Goal: Information Seeking & Learning: Find specific fact

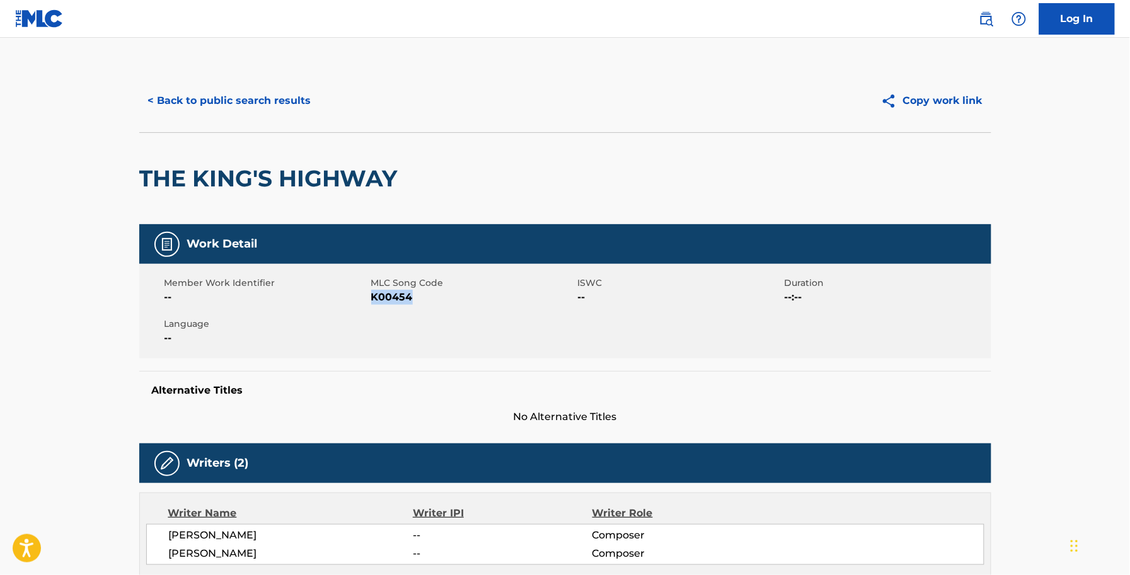
click at [268, 89] on button "< Back to public search results" at bounding box center [229, 101] width 181 height 32
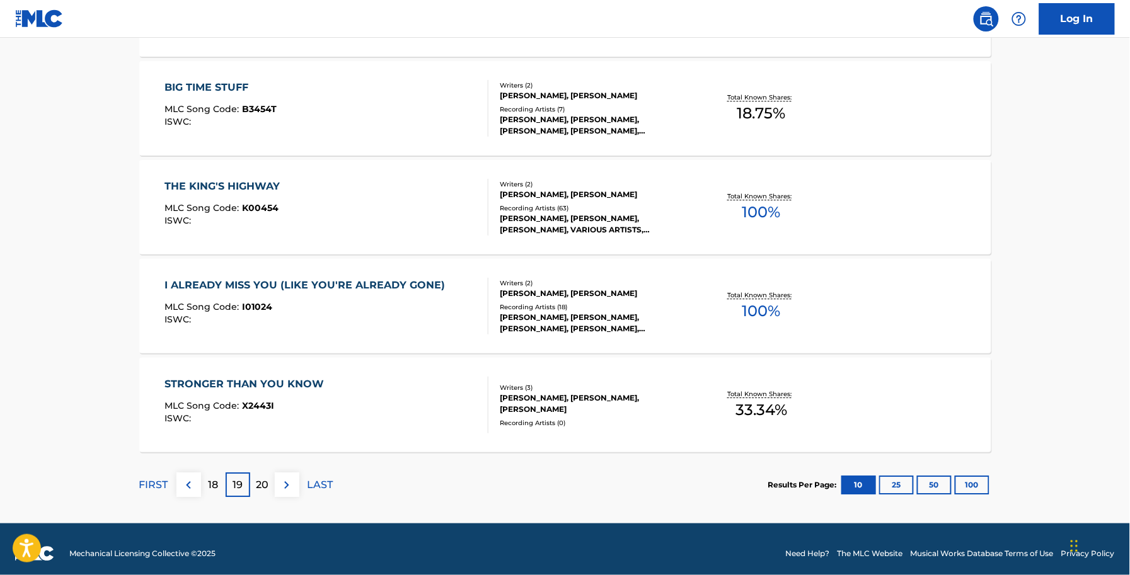
scroll to position [967, 0]
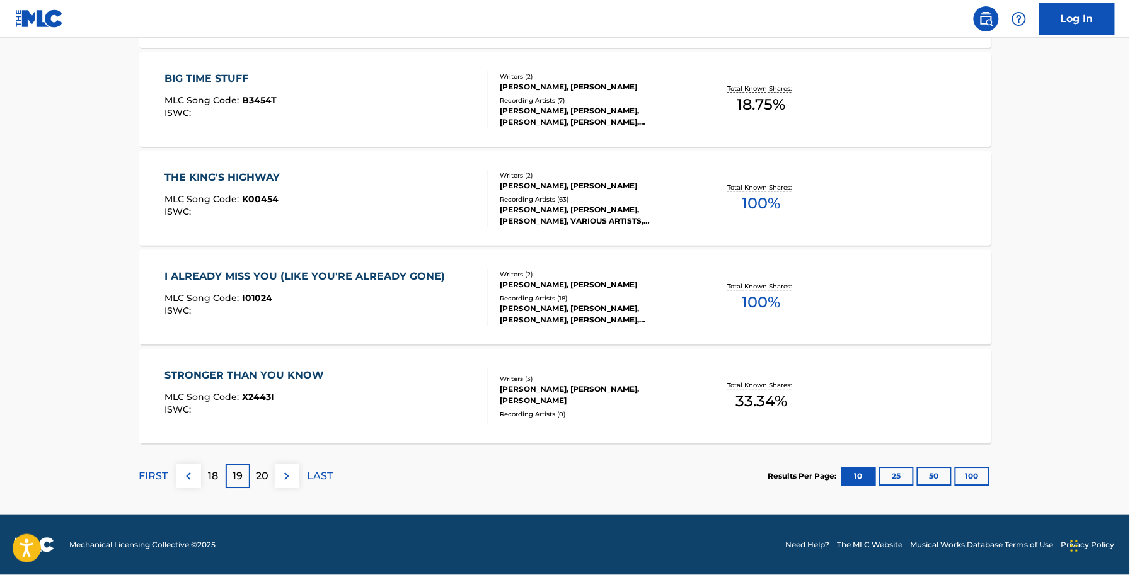
click at [289, 297] on div "MLC Song Code : I01024" at bounding box center [307, 300] width 287 height 13
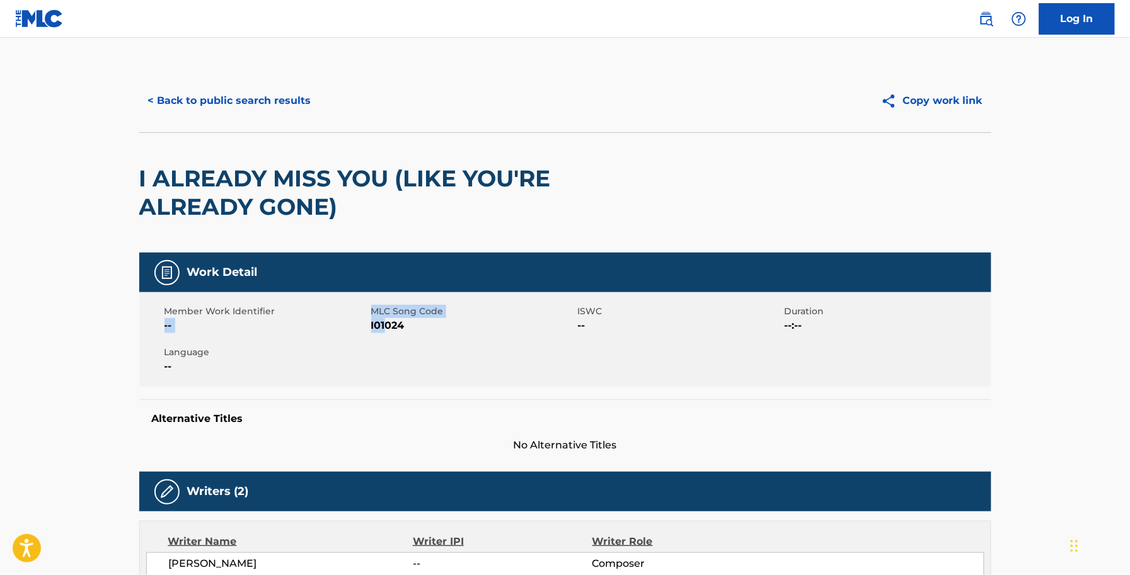
click at [385, 335] on div "Member Work Identifier -- MLC Song Code I01024 ISWC -- Duration --:-- Language …" at bounding box center [565, 339] width 852 height 95
click at [384, 334] on div "Member Work Identifier -- MLC Song Code I01024 ISWC -- Duration --:-- Language …" at bounding box center [565, 339] width 852 height 95
click at [383, 325] on span "I01024" at bounding box center [473, 325] width 204 height 15
copy span "I01024"
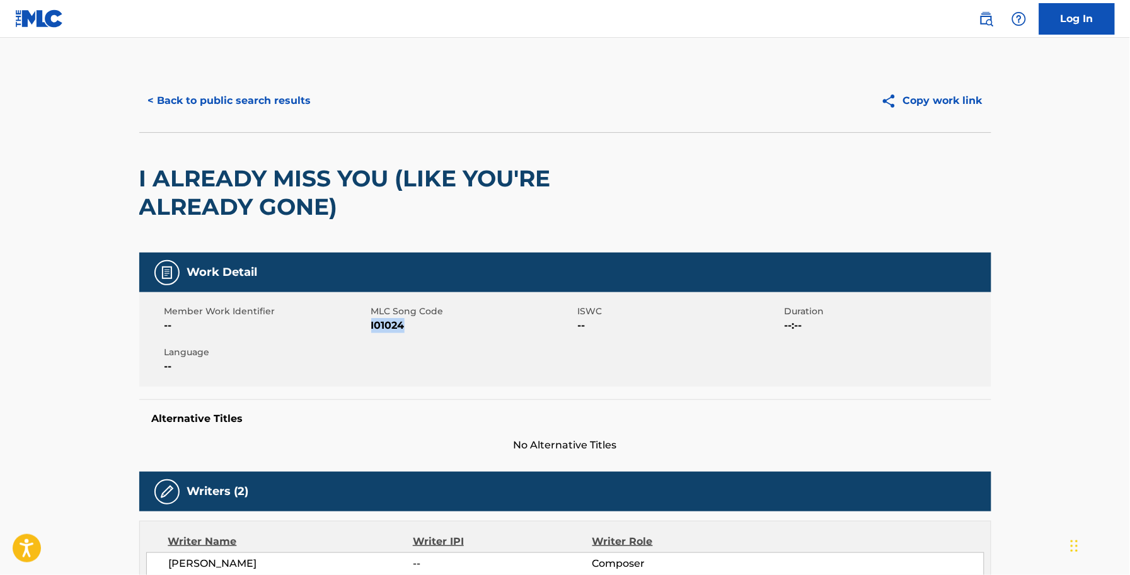
click at [177, 89] on button "< Back to public search results" at bounding box center [229, 101] width 181 height 32
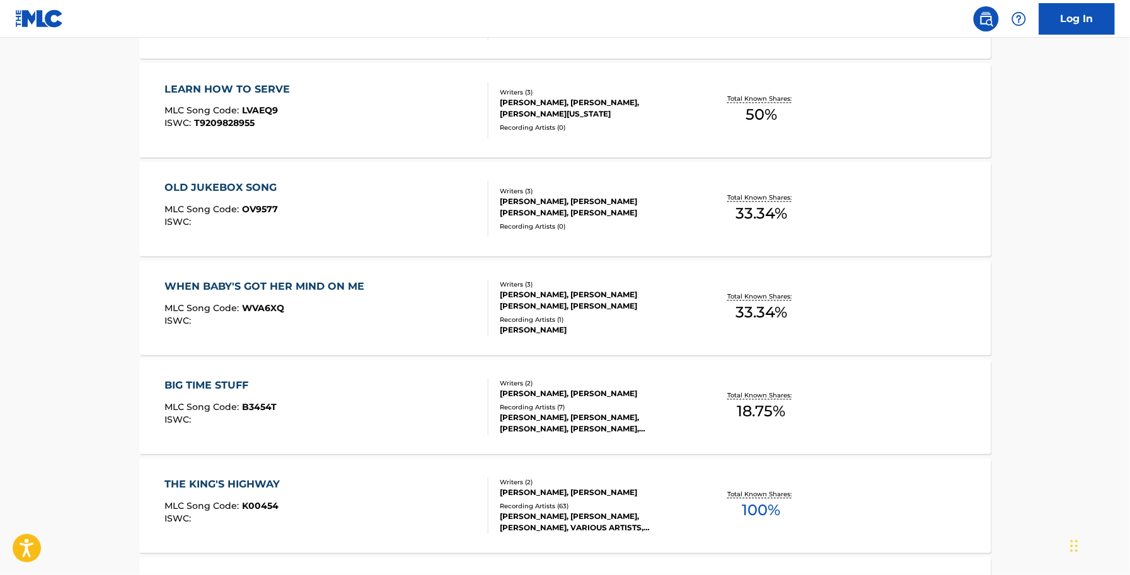
scroll to position [866, 0]
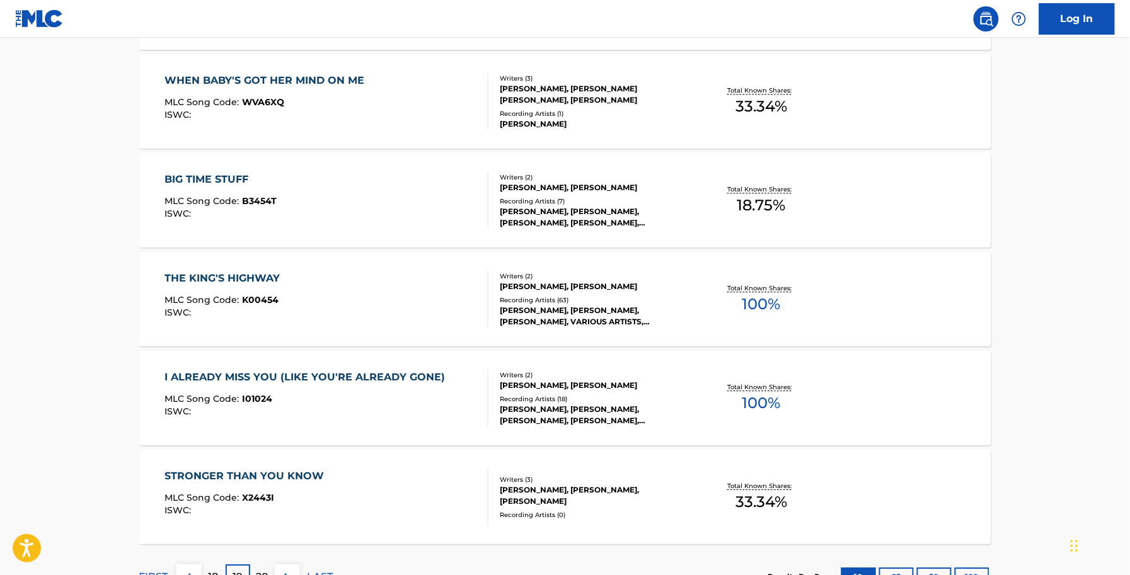
click at [278, 491] on div "STRONGER THAN YOU KNOW MLC Song Code : X2443I ISWC :" at bounding box center [247, 497] width 166 height 57
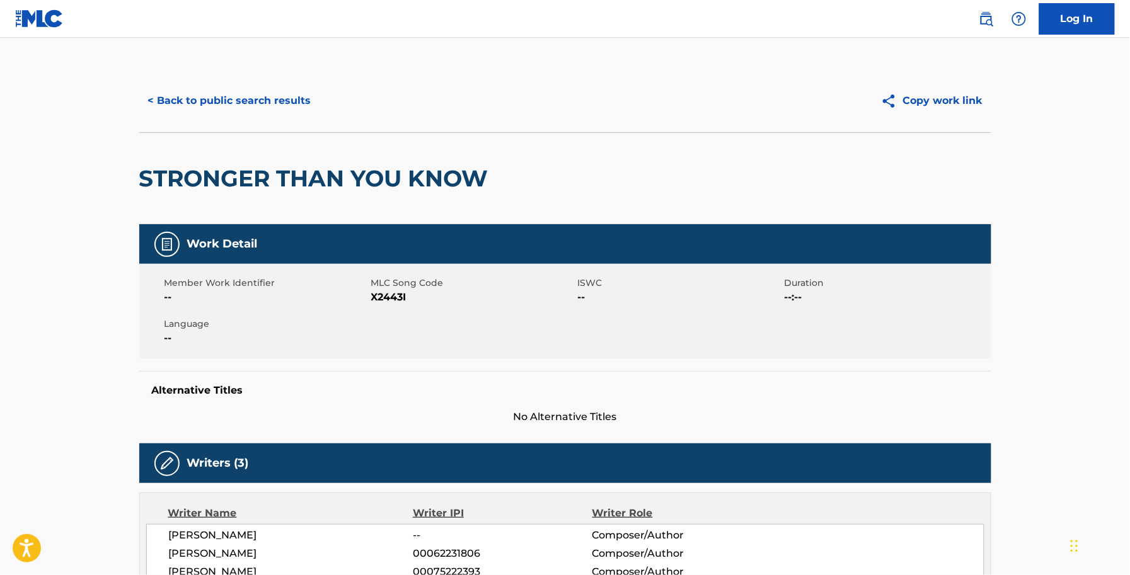
click at [404, 297] on span "X2443I" at bounding box center [473, 297] width 204 height 15
copy span "X2443I"
click at [893, 533] on div "ALLEN SHAMBLIN -- Composer/Author" at bounding box center [576, 535] width 815 height 15
drag, startPoint x: 234, startPoint y: 118, endPoint x: 221, endPoint y: 100, distance: 23.1
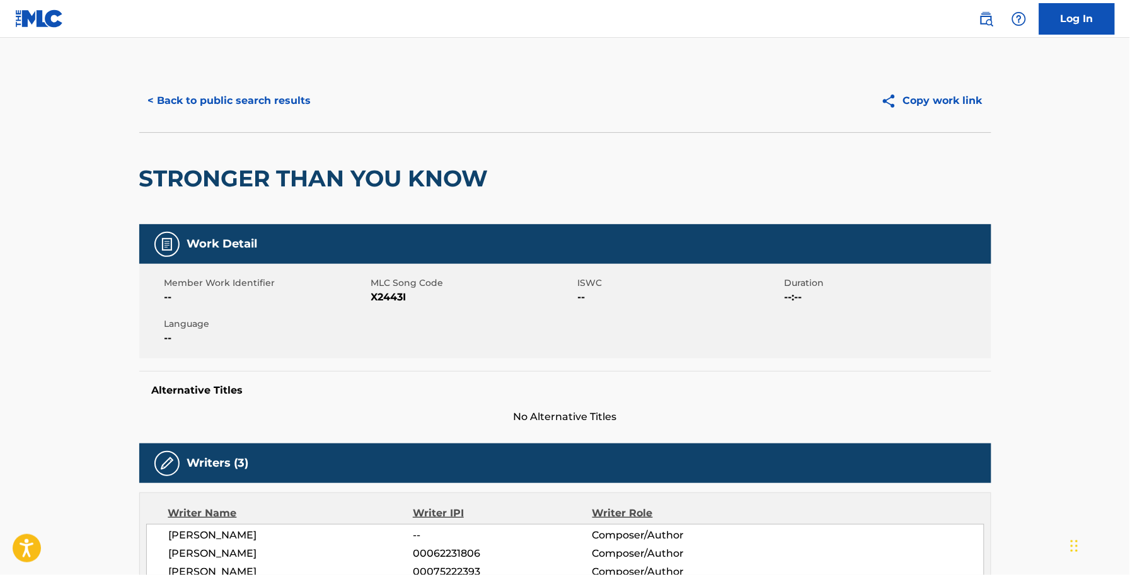
click at [233, 115] on div "< Back to public search results Copy work link" at bounding box center [565, 100] width 852 height 63
click at [221, 100] on button "< Back to public search results" at bounding box center [229, 101] width 181 height 32
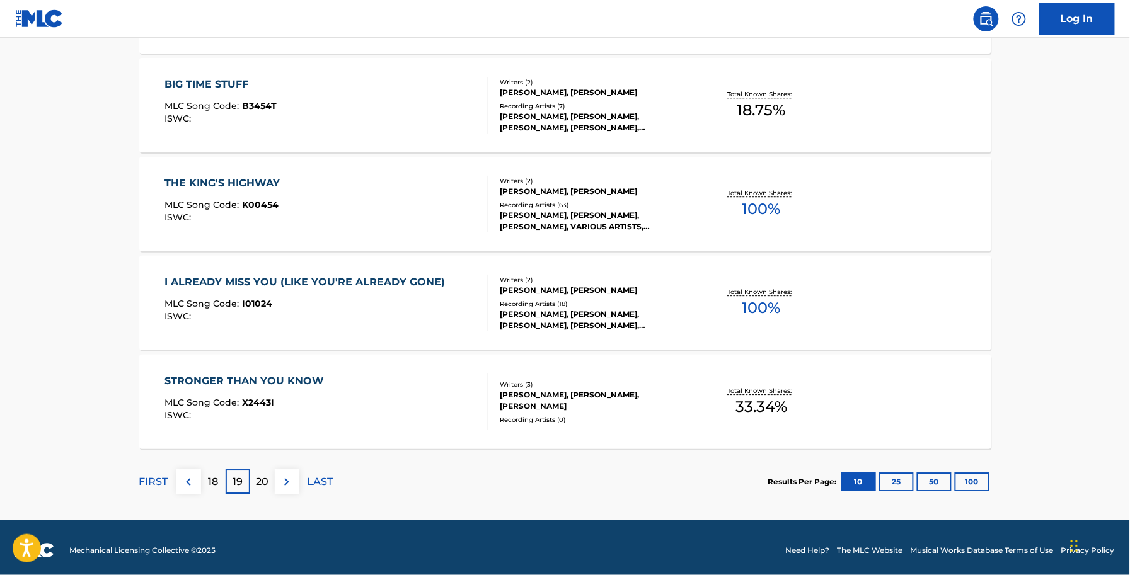
scroll to position [967, 0]
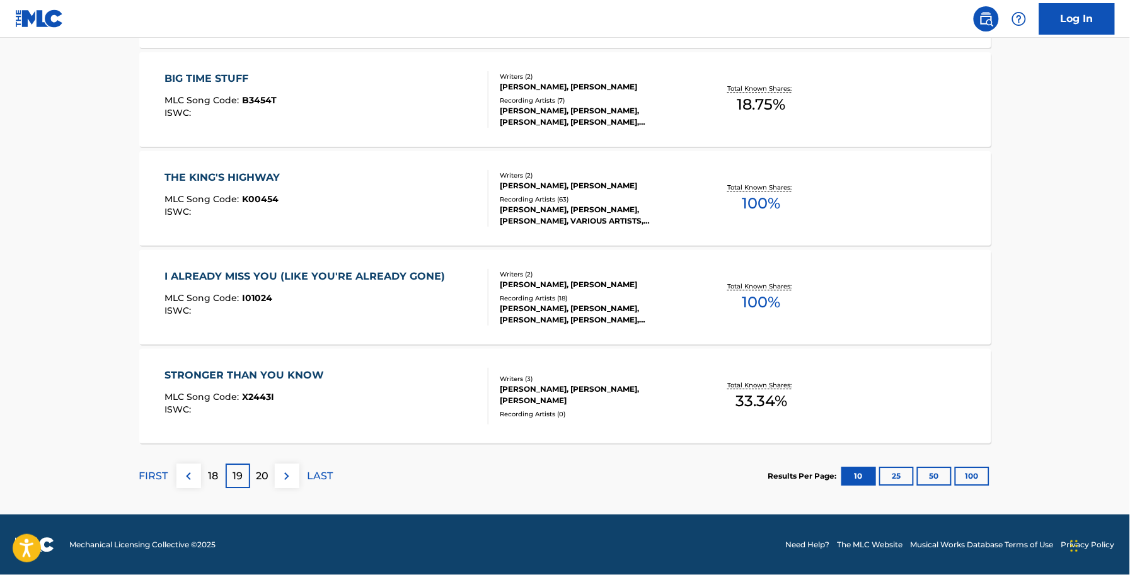
click at [257, 473] on p "20" at bounding box center [262, 476] width 13 height 15
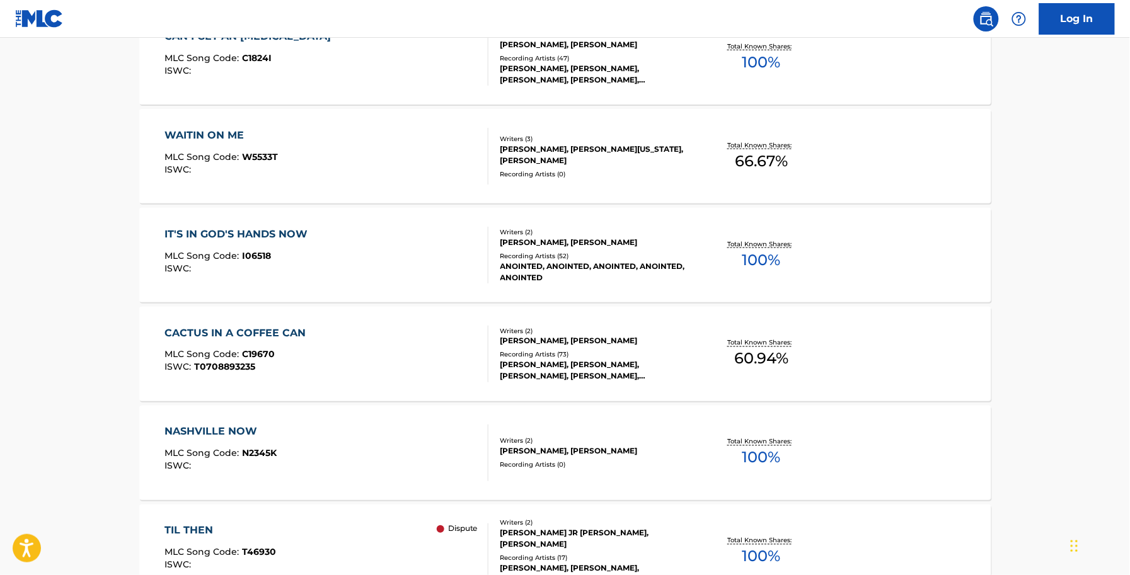
scroll to position [101, 0]
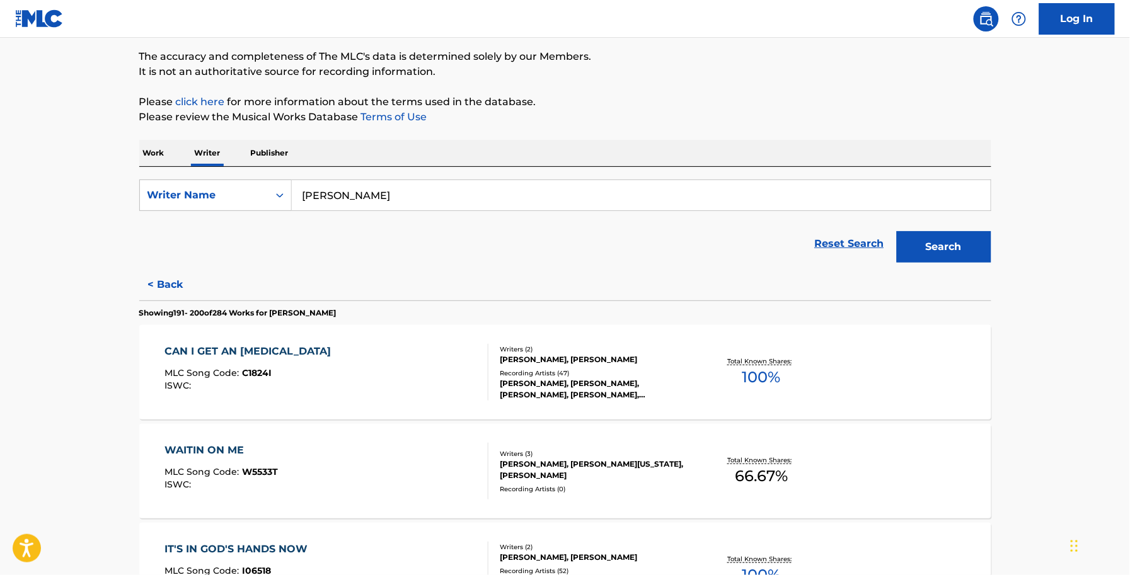
click at [618, 266] on div "Reset Search Search" at bounding box center [565, 244] width 852 height 50
click at [445, 362] on div "CAN I GET AN AMEN MLC Song Code : C1824I ISWC :" at bounding box center [326, 372] width 324 height 57
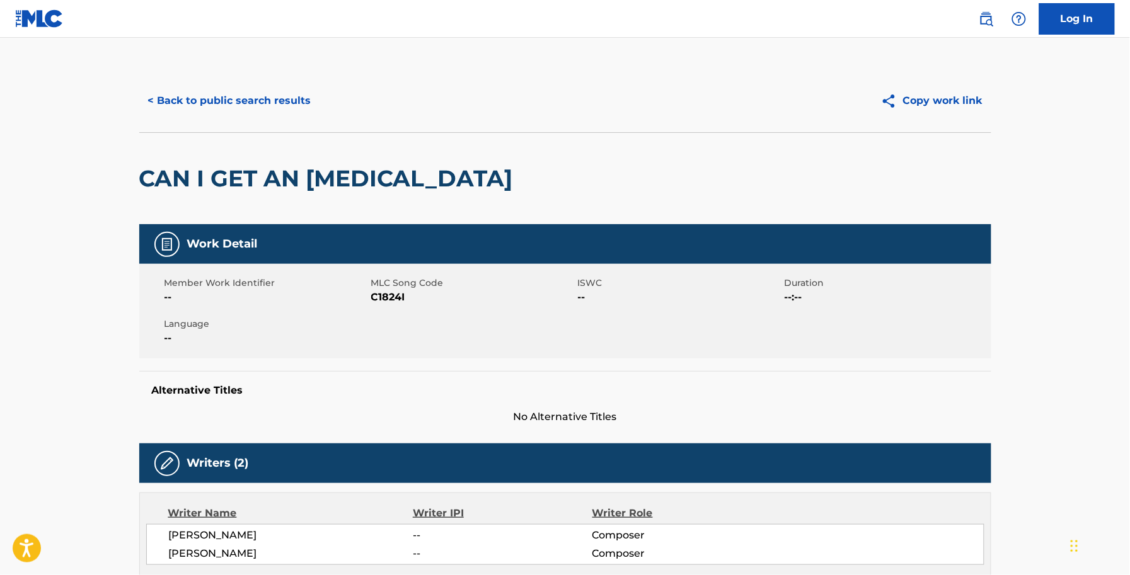
click at [397, 293] on span "C1824I" at bounding box center [473, 297] width 204 height 15
click at [396, 294] on span "C1824I" at bounding box center [473, 297] width 204 height 15
copy span "C1824I"
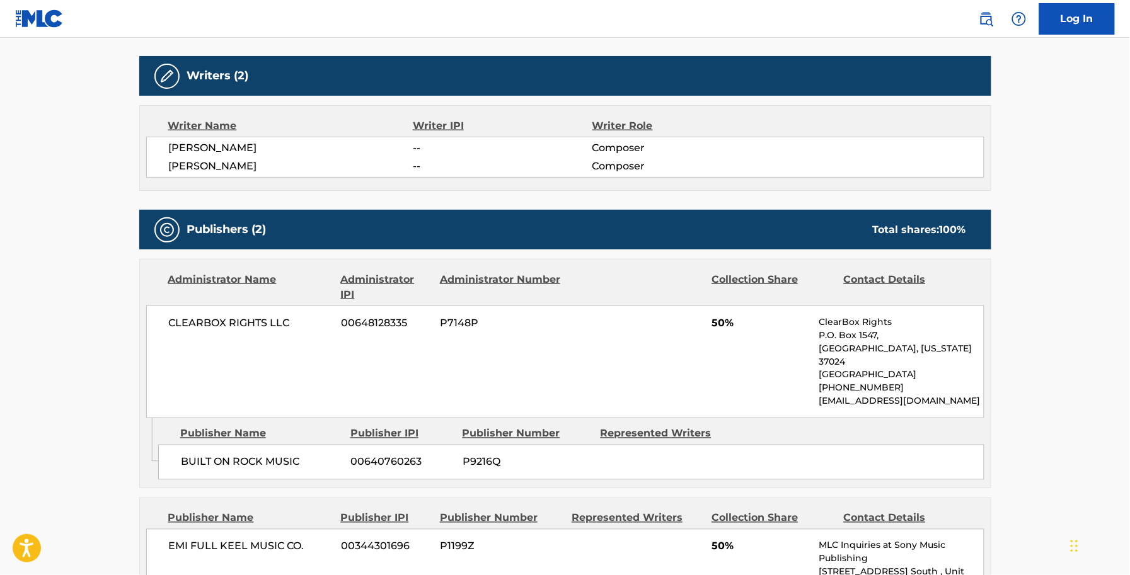
scroll to position [473, 0]
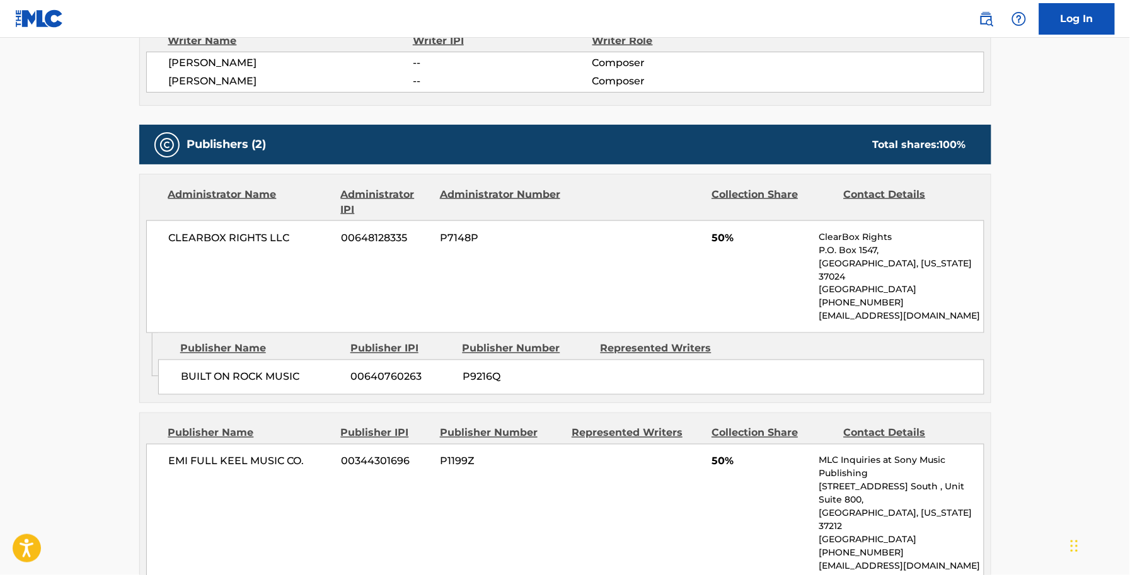
click at [862, 215] on div "Contact Details" at bounding box center [905, 202] width 122 height 30
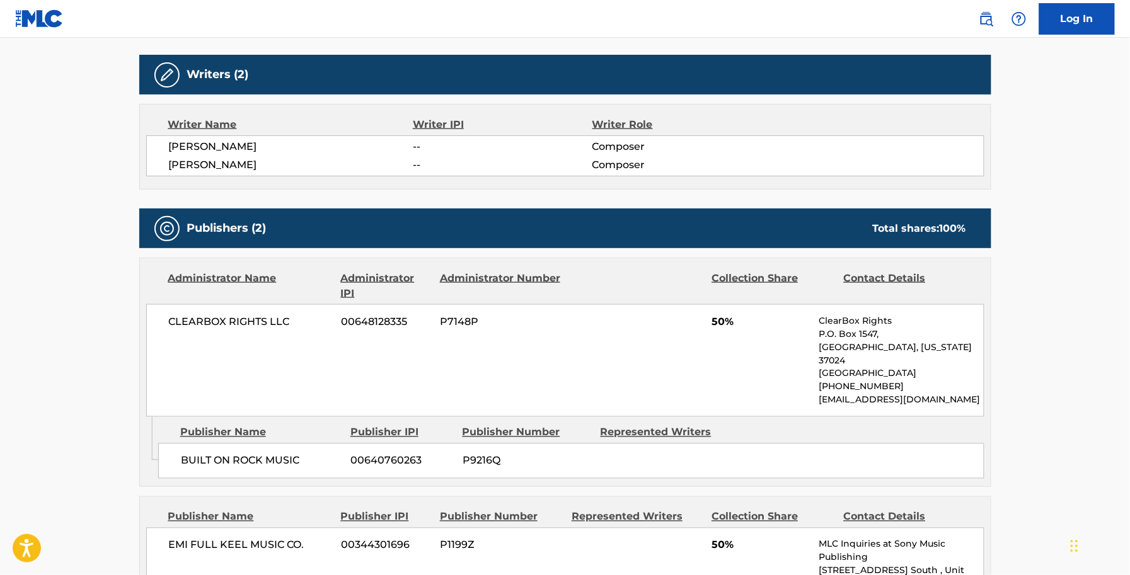
scroll to position [0, 0]
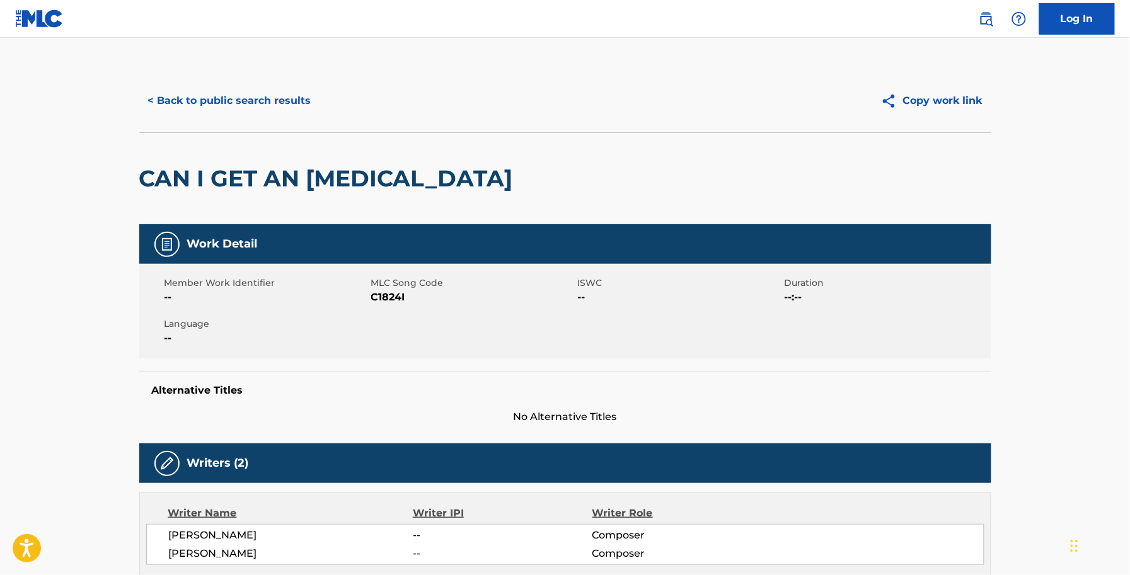
click at [192, 91] on button "< Back to public search results" at bounding box center [229, 101] width 181 height 32
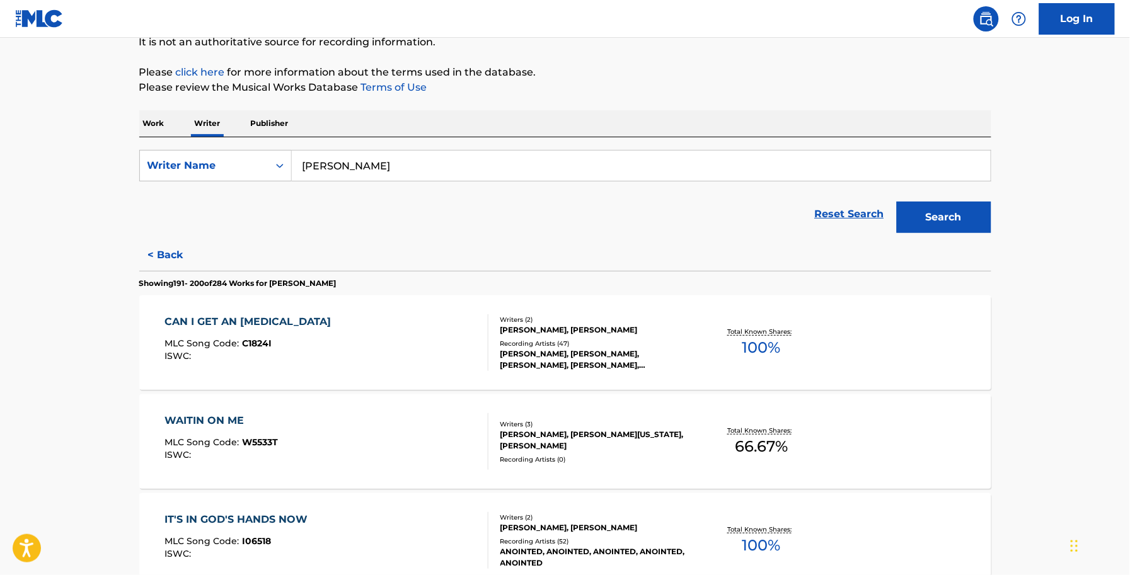
scroll to position [158, 0]
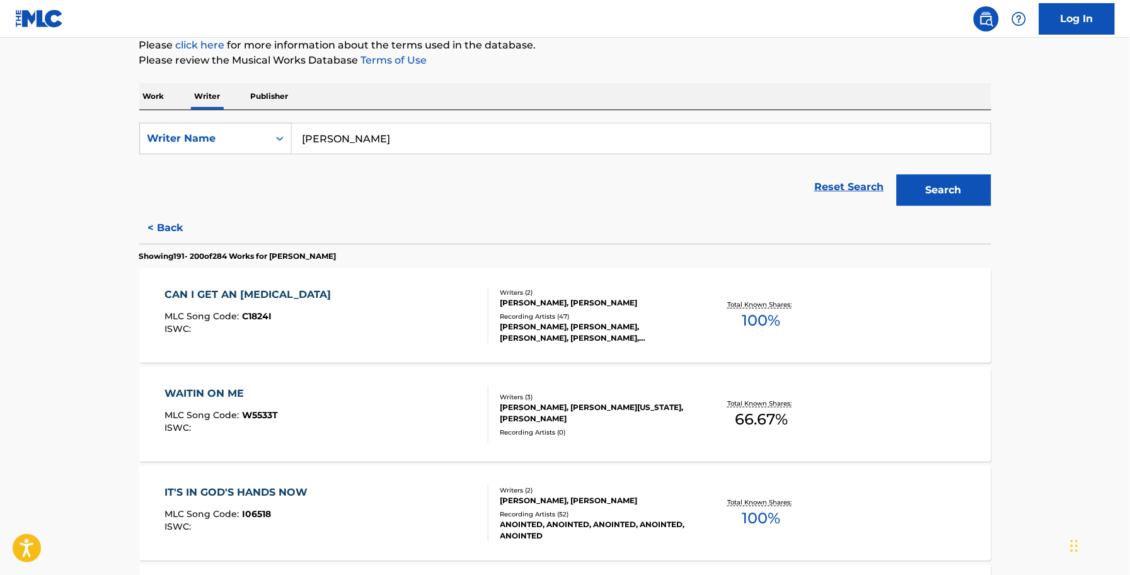
click at [358, 427] on div "WAITIN ON ME MLC Song Code : W5533T ISWC :" at bounding box center [326, 414] width 324 height 57
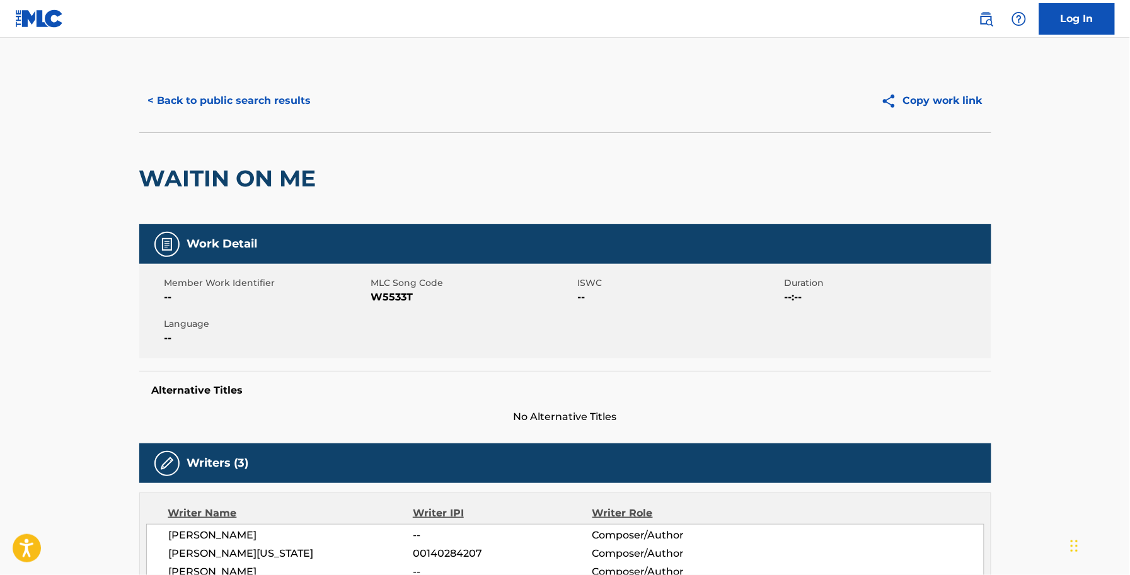
click at [394, 299] on span "W5533T" at bounding box center [473, 297] width 204 height 15
copy span "W5533T"
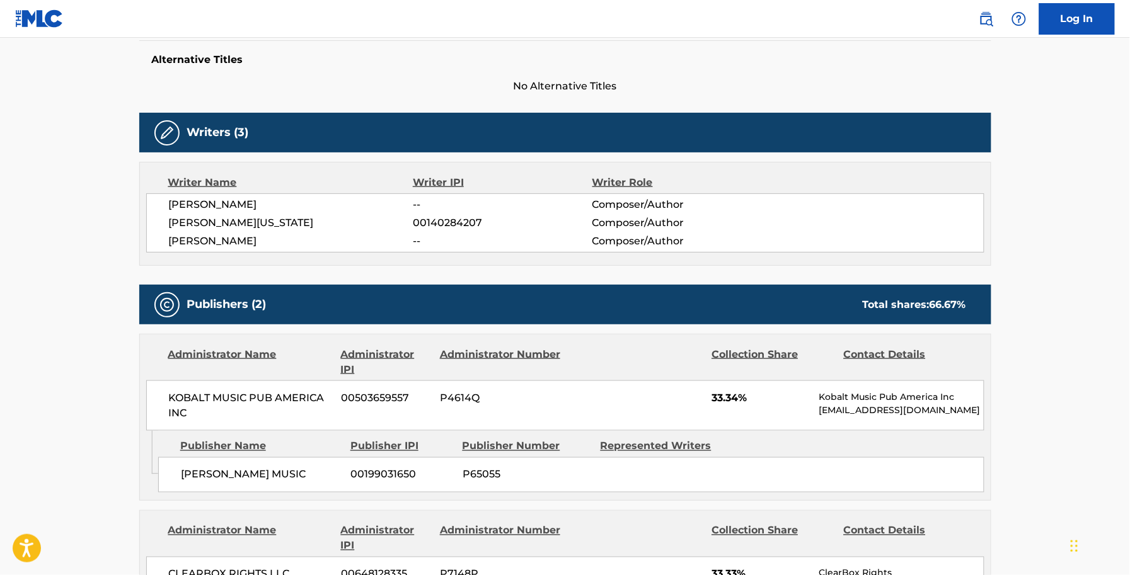
scroll to position [79, 0]
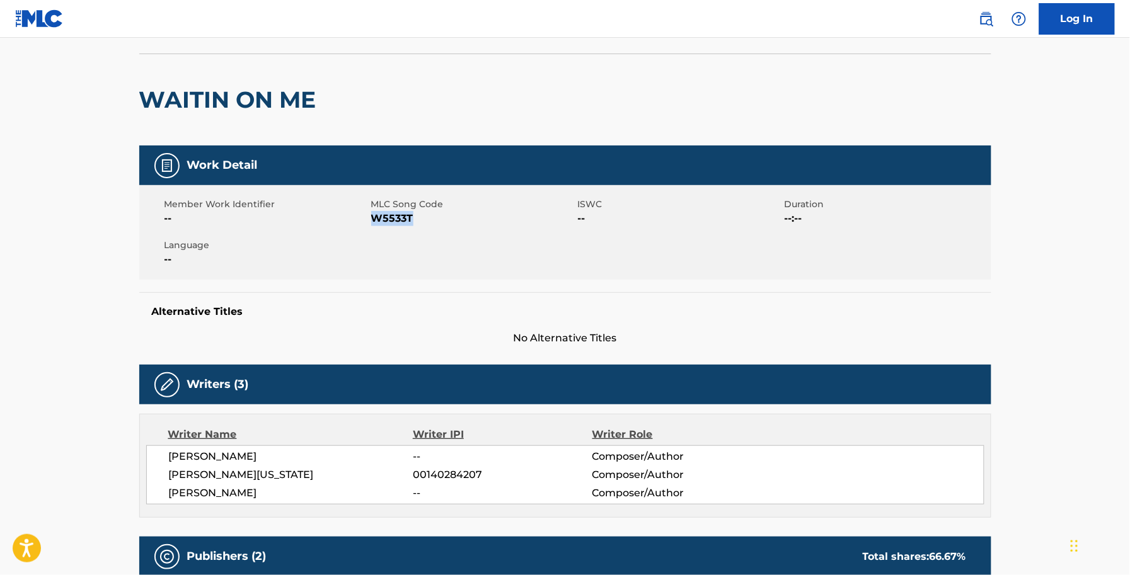
copy span "W5533T"
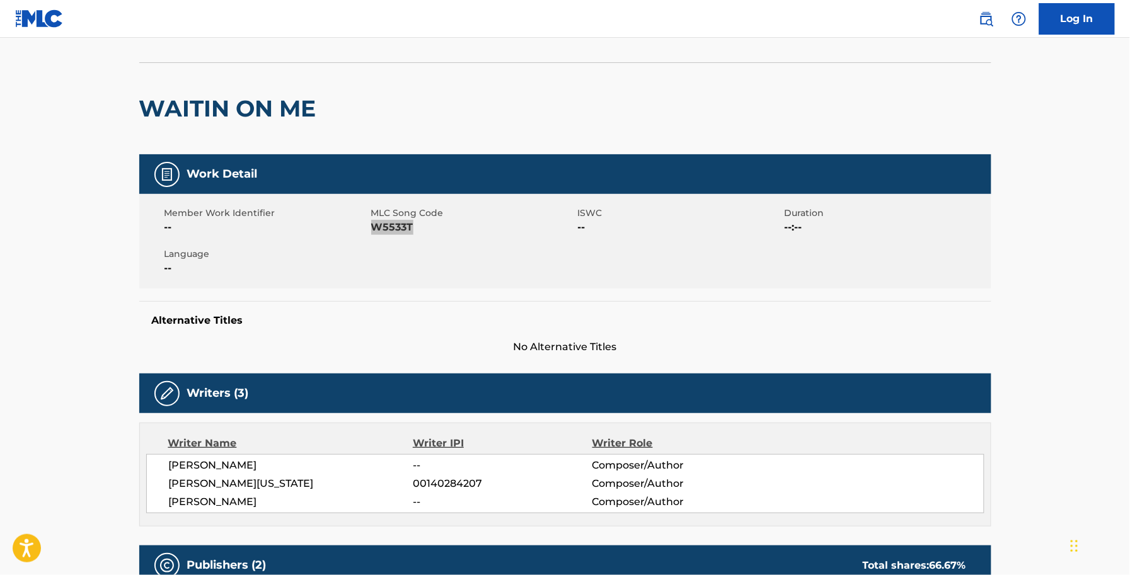
scroll to position [0, 0]
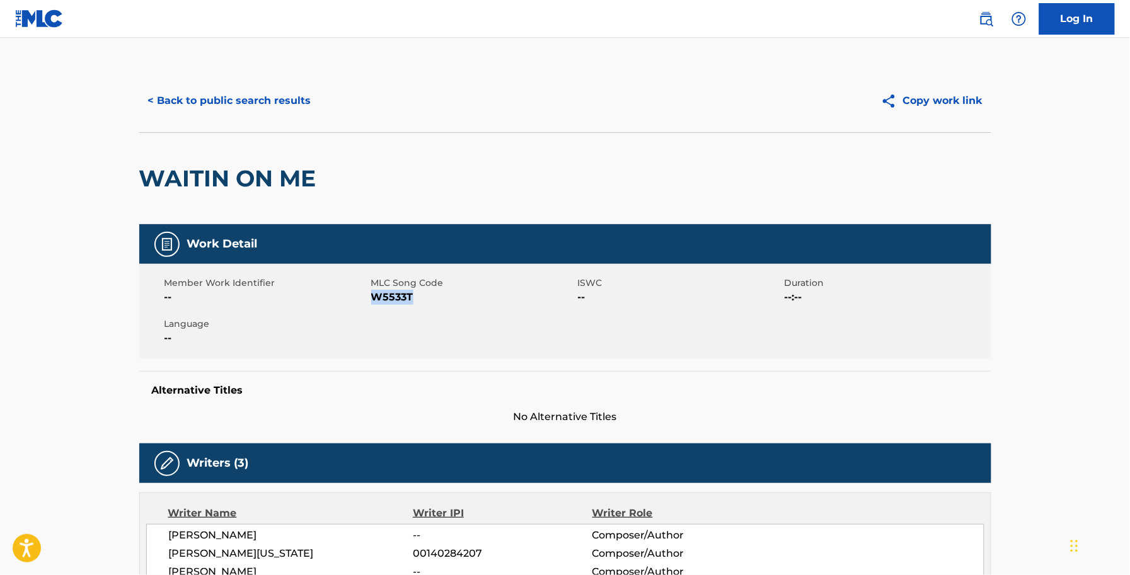
click at [261, 109] on button "< Back to public search results" at bounding box center [229, 101] width 181 height 32
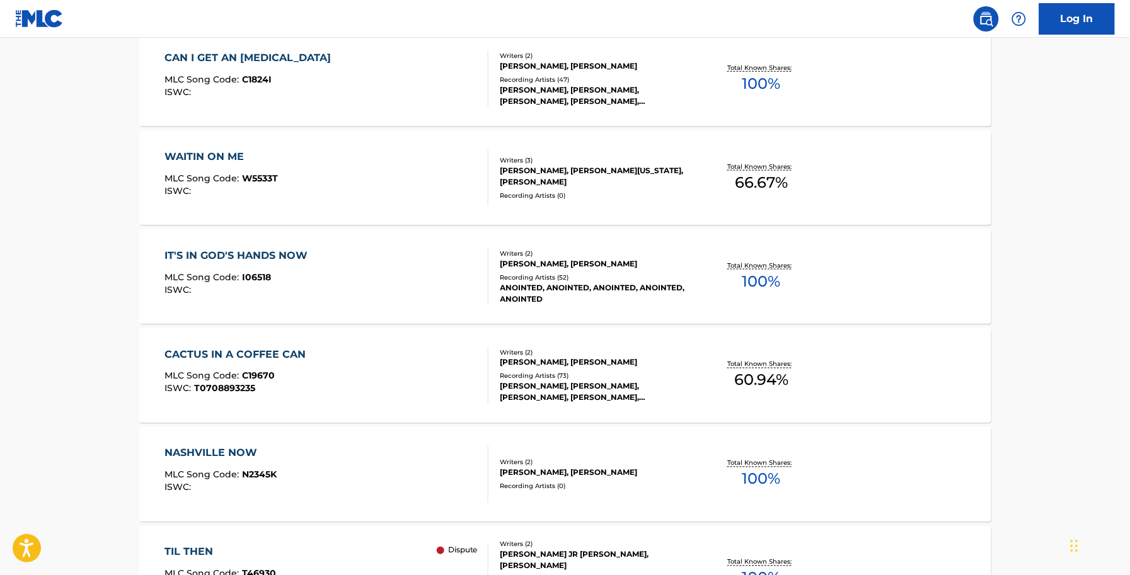
scroll to position [473, 0]
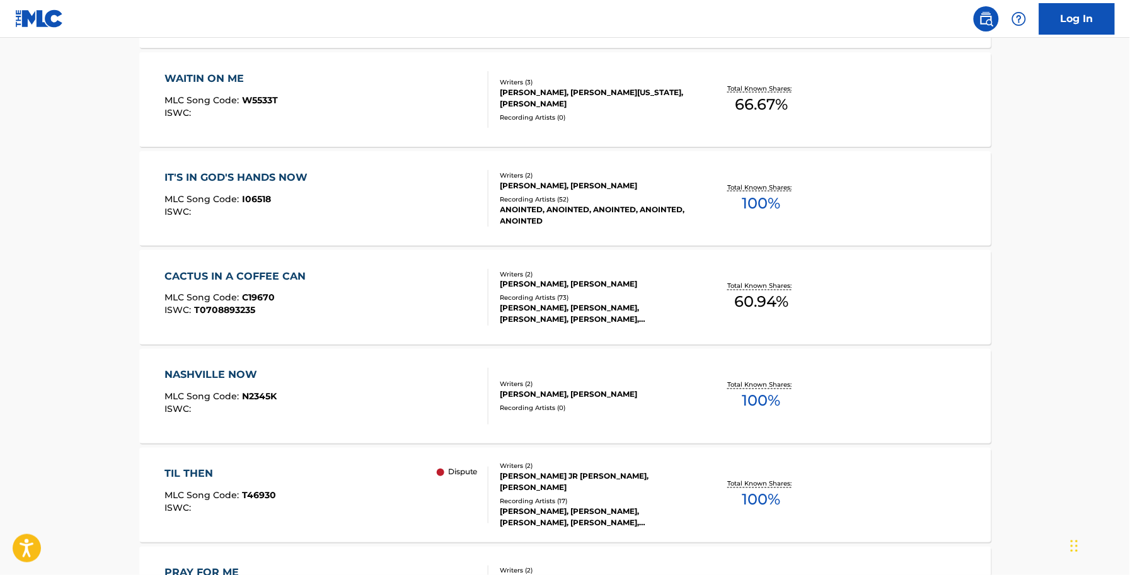
click at [290, 186] on div "IT'S IN GOD'S HANDS NOW MLC Song Code : I06518 ISWC :" at bounding box center [238, 198] width 149 height 57
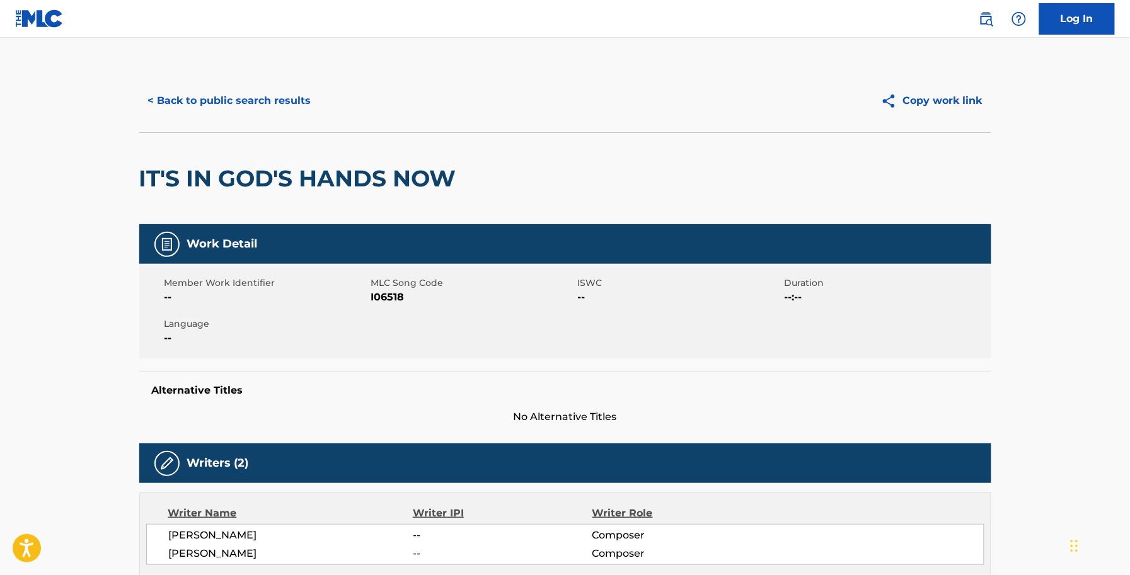
click at [386, 292] on span "I06518" at bounding box center [473, 297] width 204 height 15
copy span "I06518"
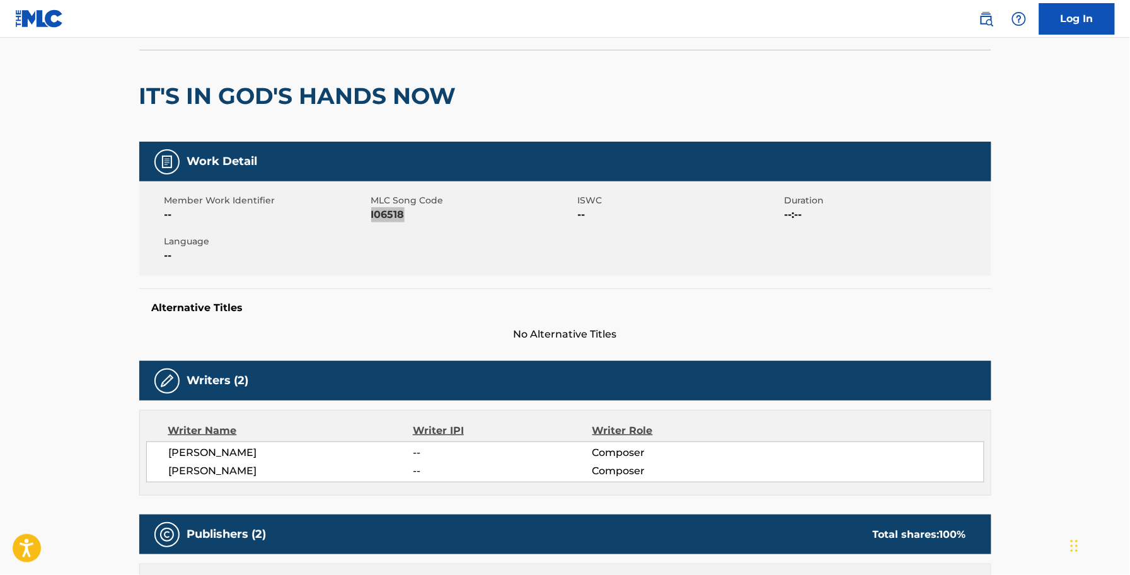
scroll to position [79, 0]
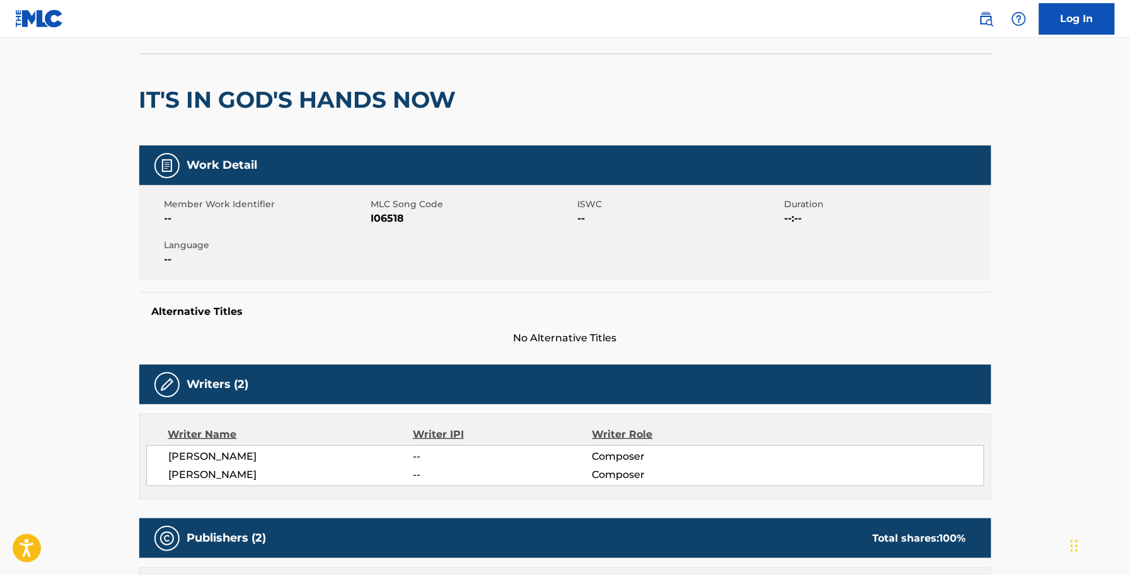
click at [154, 238] on div "Member Work Identifier -- MLC Song Code I06518 ISWC -- Duration --:-- Language …" at bounding box center [565, 232] width 852 height 95
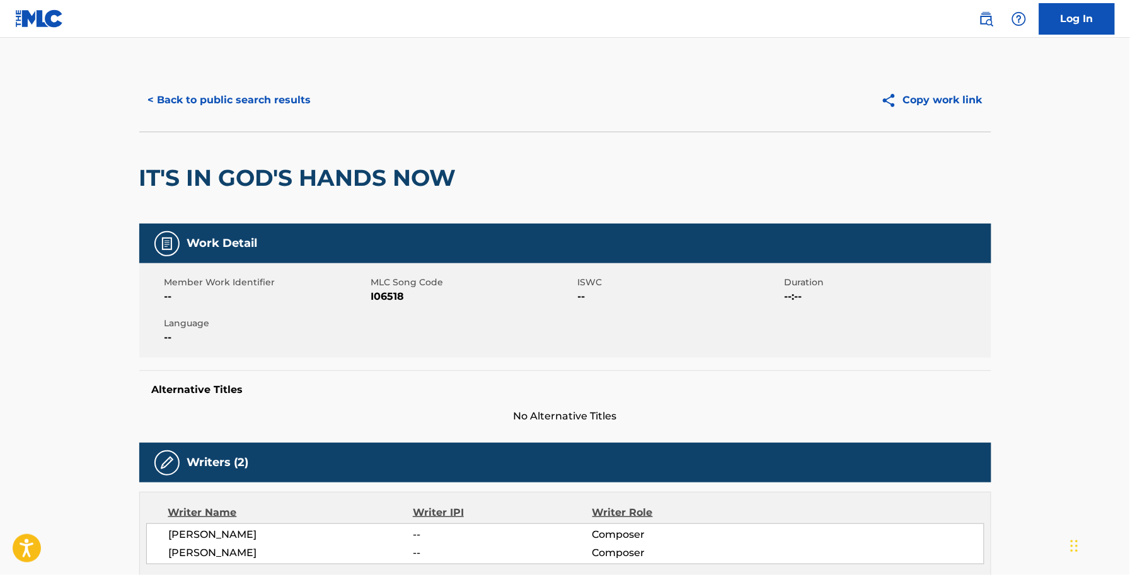
scroll to position [0, 0]
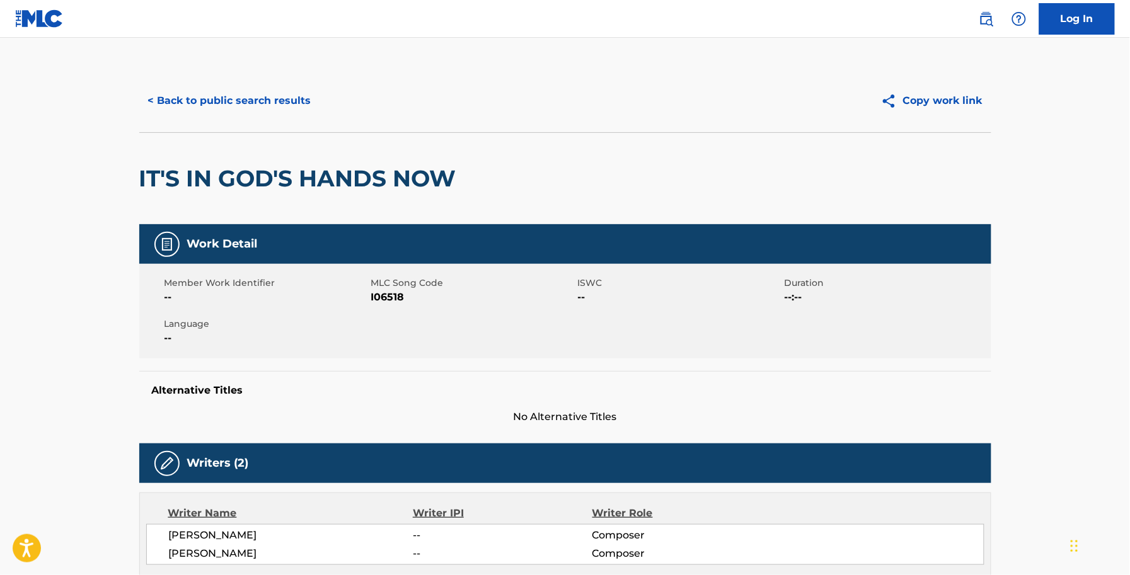
click at [193, 110] on button "< Back to public search results" at bounding box center [229, 101] width 181 height 32
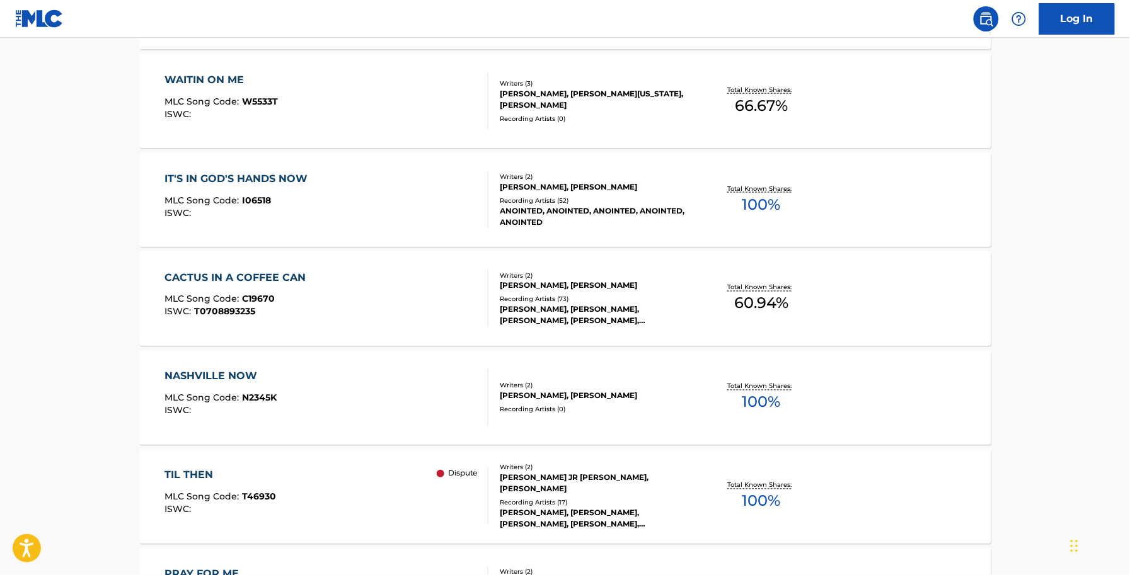
scroll to position [473, 0]
click at [347, 302] on div "CACTUS IN A COFFEE CAN MLC Song Code : C19670 ISWC : T0708893235" at bounding box center [326, 297] width 324 height 57
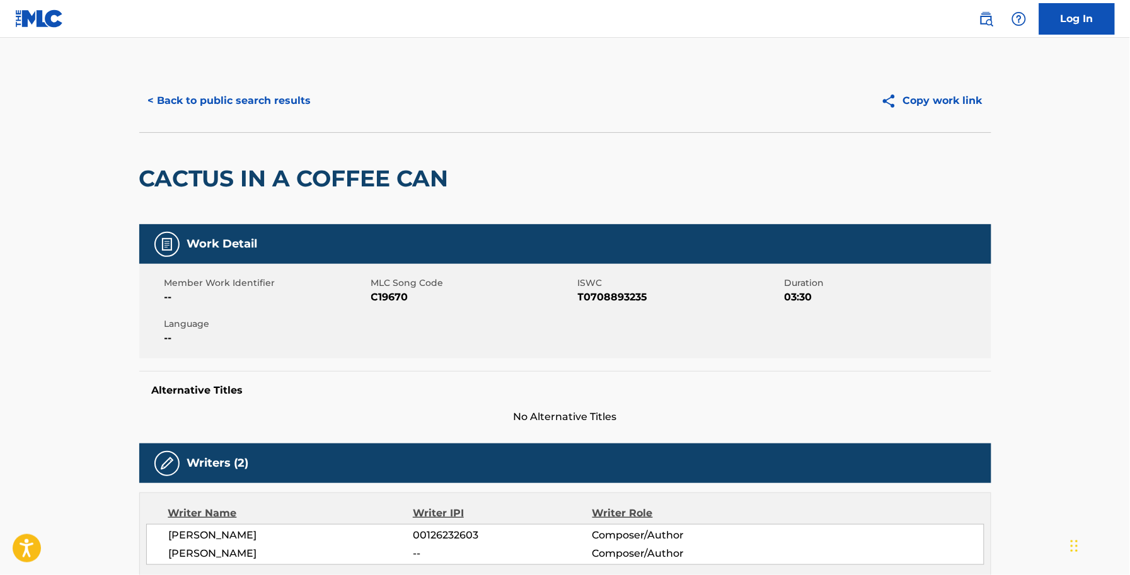
click at [398, 296] on span "C19670" at bounding box center [473, 297] width 204 height 15
copy span "C19670"
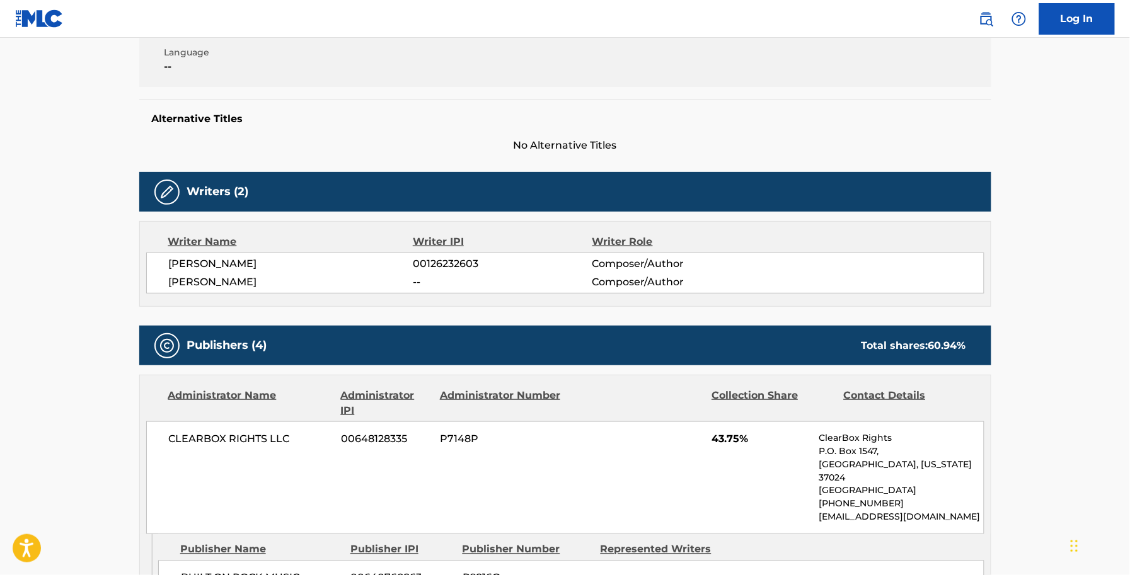
scroll to position [42, 0]
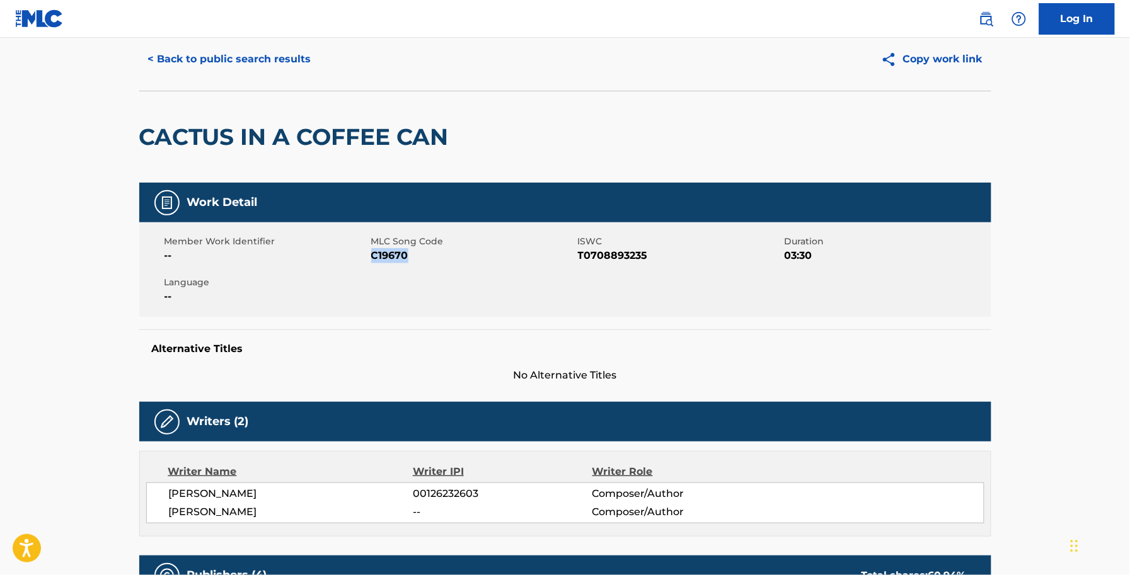
click at [227, 55] on button "< Back to public search results" at bounding box center [229, 59] width 181 height 32
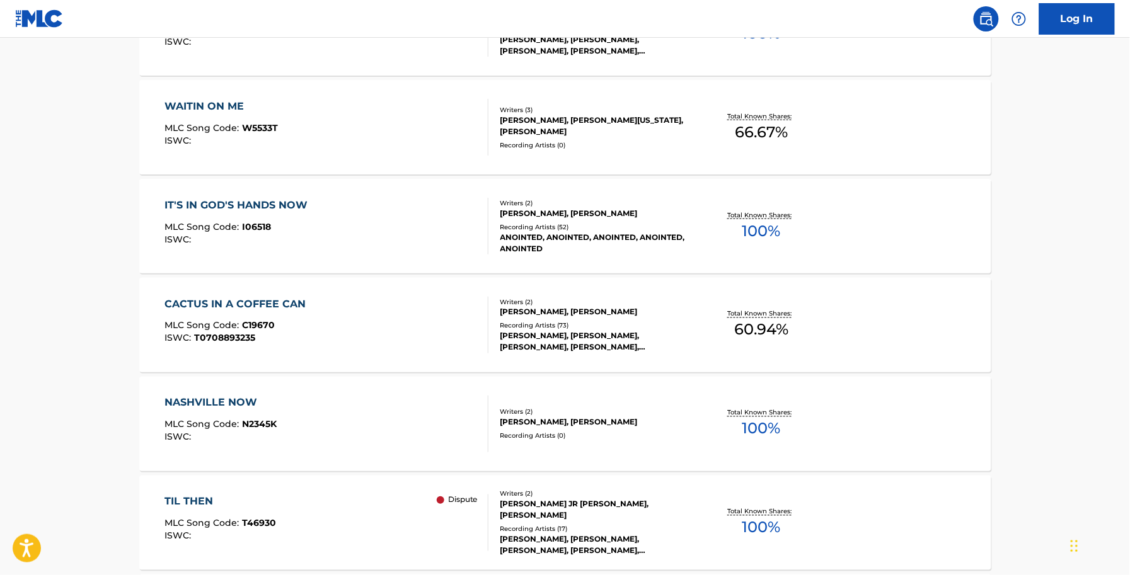
scroll to position [473, 0]
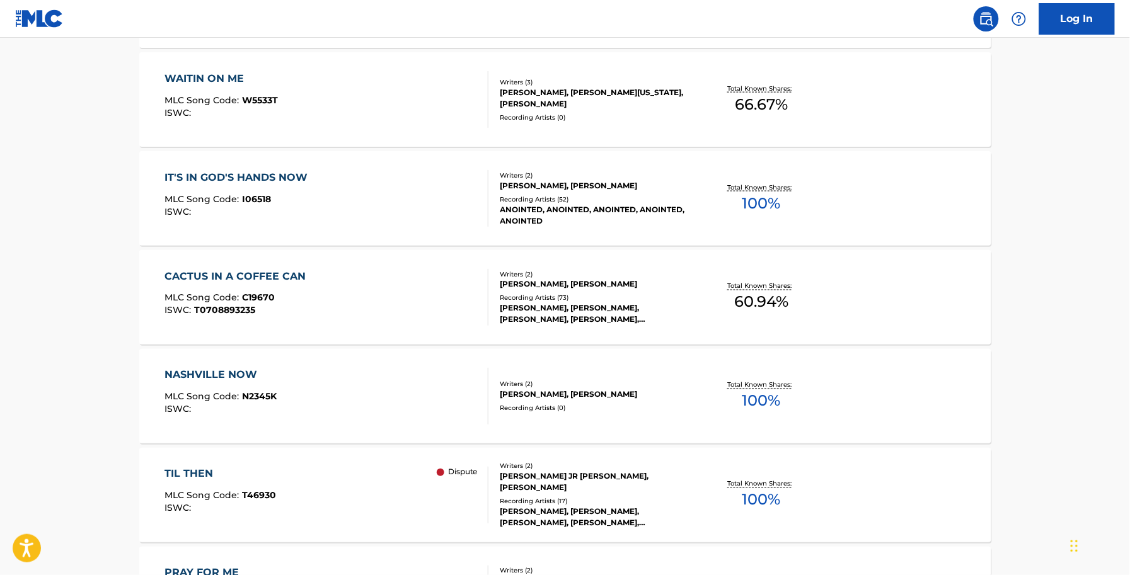
click at [271, 365] on div "NASHVILLE NOW MLC Song Code : N2345K ISWC : Writers ( 2 ) JONATHAN B VEZNER, AL…" at bounding box center [565, 396] width 852 height 95
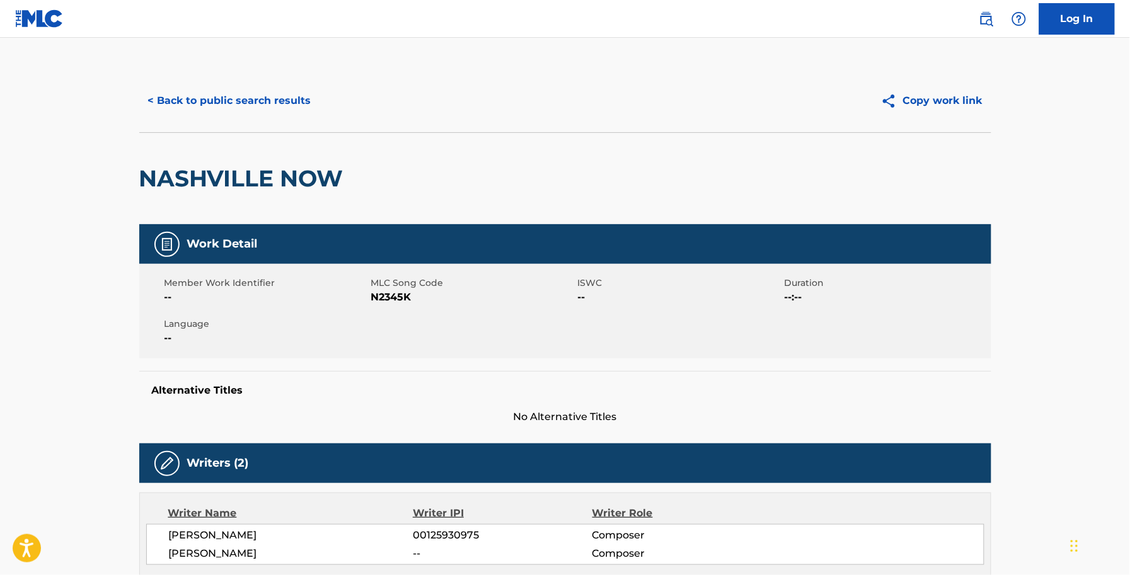
click at [387, 292] on span "N2345K" at bounding box center [473, 297] width 204 height 15
copy span "N2345K"
click at [199, 80] on div "< Back to public search results Copy work link" at bounding box center [565, 100] width 852 height 63
click at [200, 106] on button "< Back to public search results" at bounding box center [229, 101] width 181 height 32
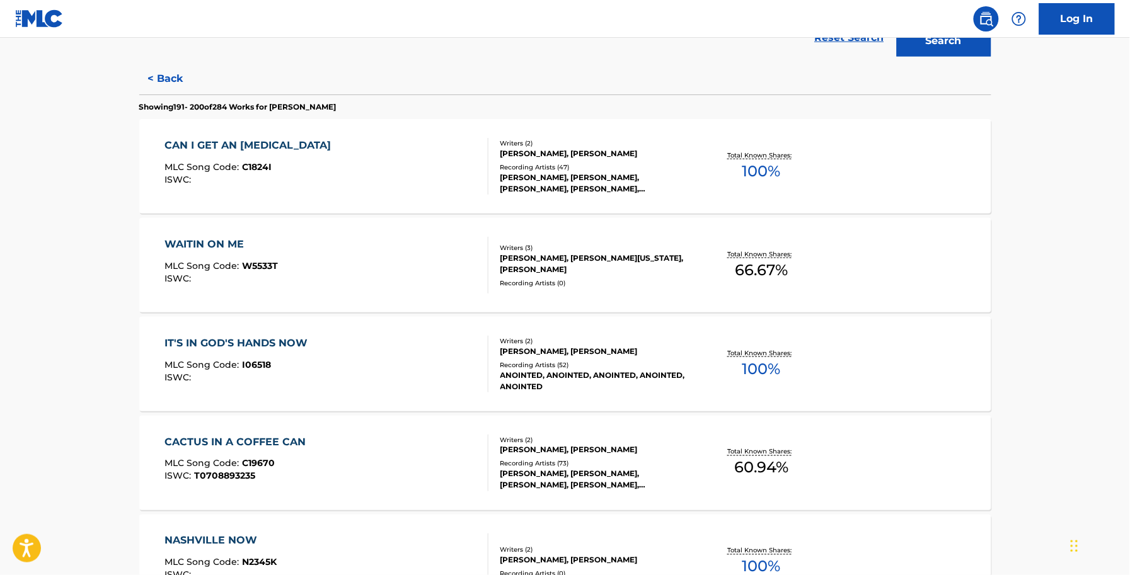
scroll to position [551, 0]
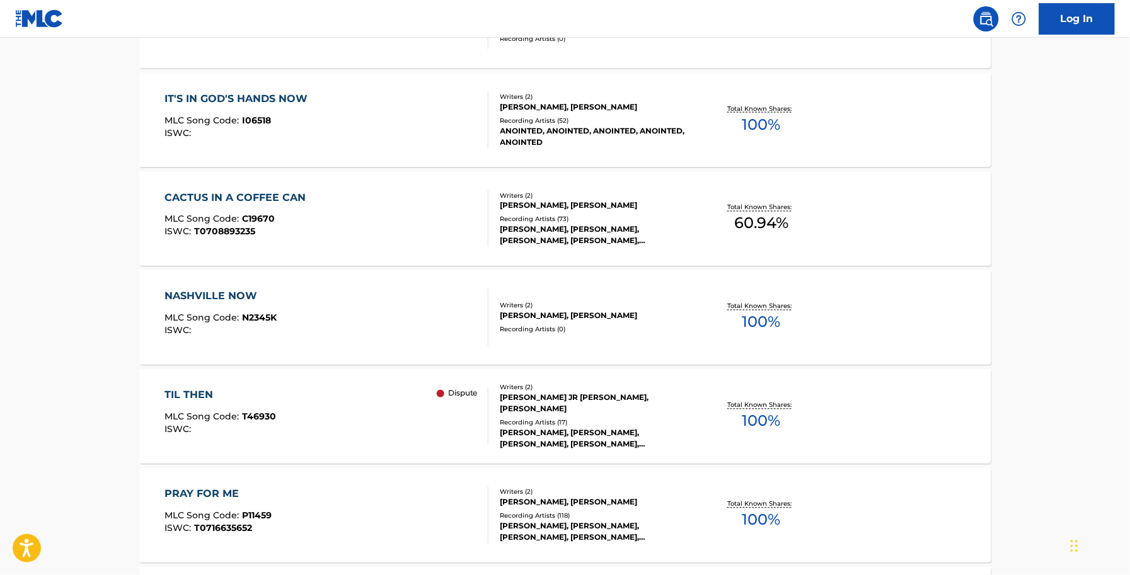
click at [297, 415] on div "TIL THEN MLC Song Code : T46930 ISWC : Dispute" at bounding box center [326, 416] width 324 height 57
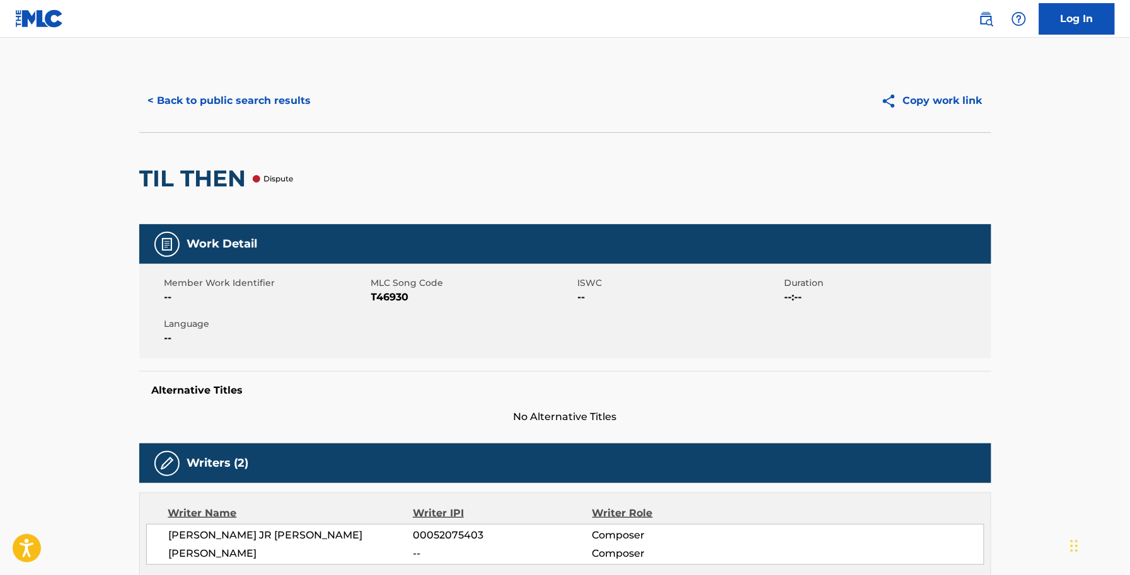
click at [378, 295] on span "T46930" at bounding box center [473, 297] width 204 height 15
copy span "T46930"
click at [231, 88] on button "< Back to public search results" at bounding box center [229, 101] width 181 height 32
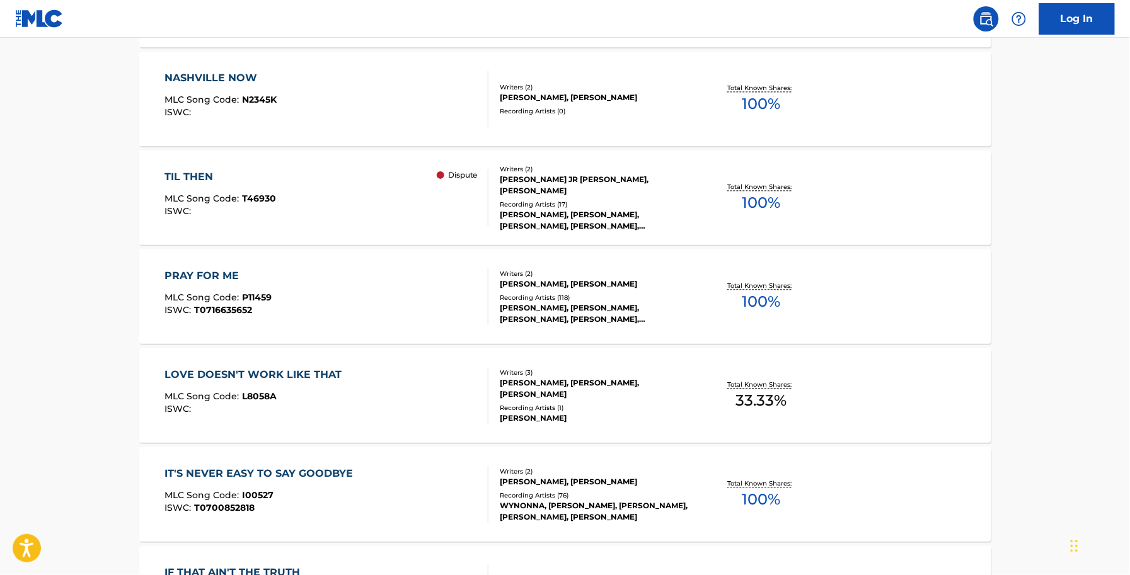
scroll to position [788, 0]
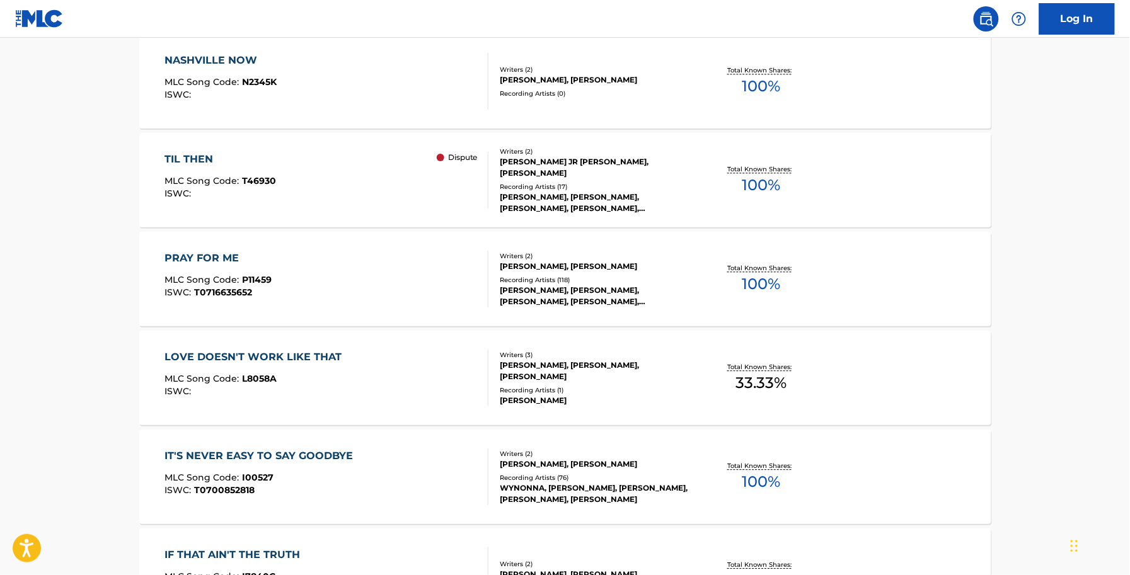
click at [240, 272] on div "PRAY FOR ME MLC Song Code : P11459 ISWC : T0716635652" at bounding box center [217, 279] width 107 height 57
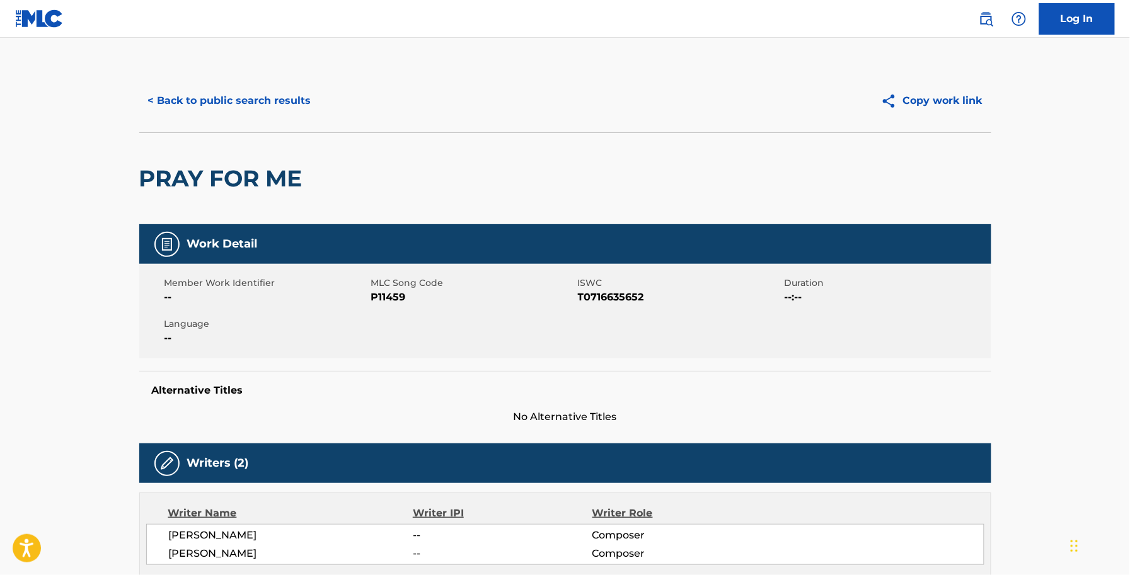
click at [403, 298] on span "P11459" at bounding box center [473, 297] width 204 height 15
copy span "P11459"
click at [183, 113] on button "< Back to public search results" at bounding box center [229, 101] width 181 height 32
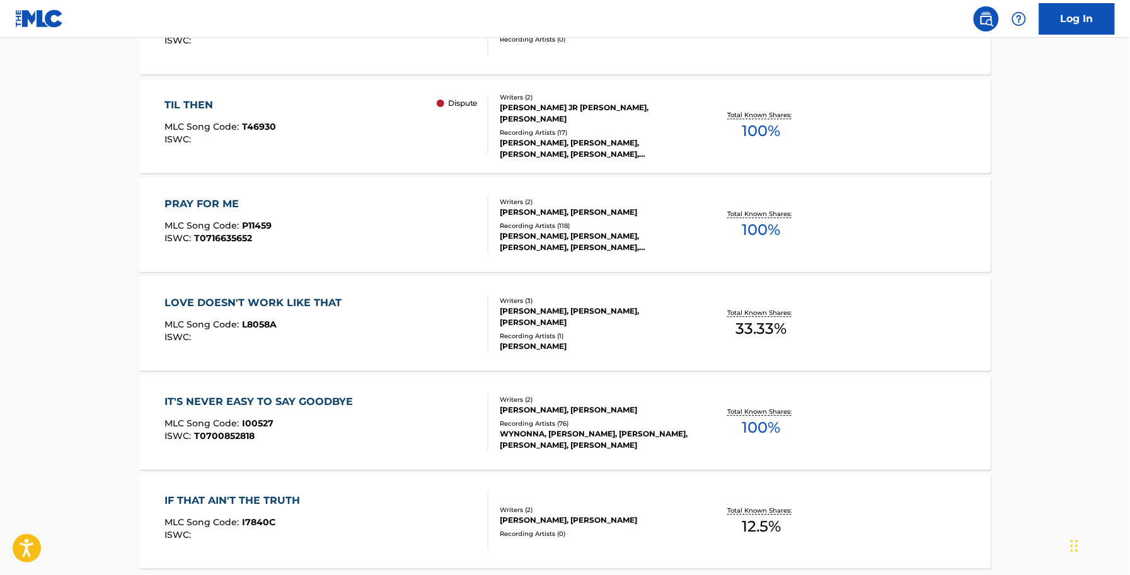
scroll to position [866, 0]
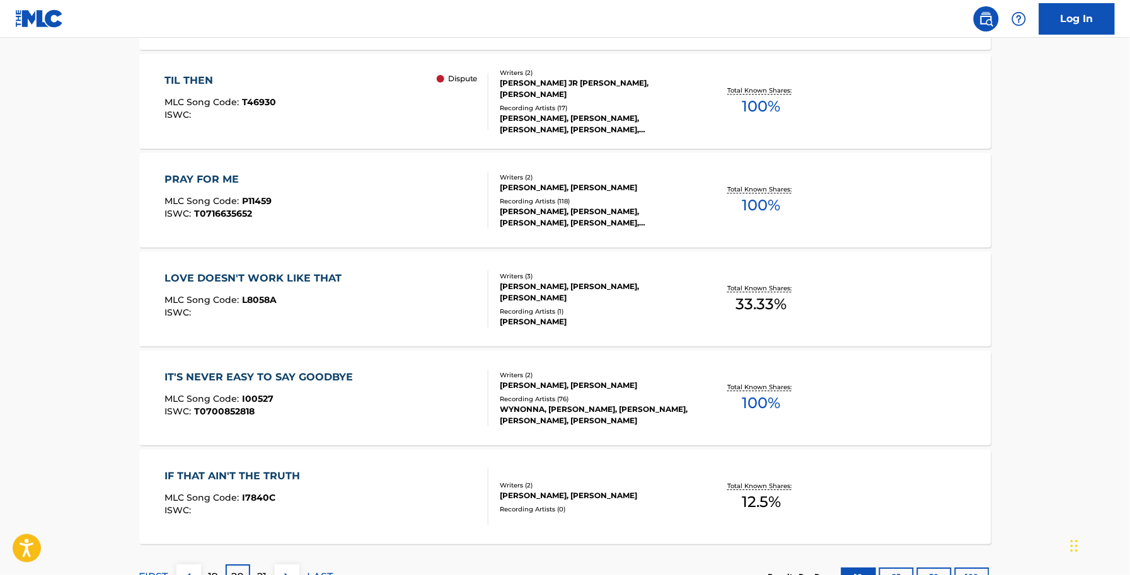
click at [304, 287] on div "LOVE DOESN'T WORK LIKE THAT MLC Song Code : L8058A ISWC :" at bounding box center [255, 299] width 183 height 57
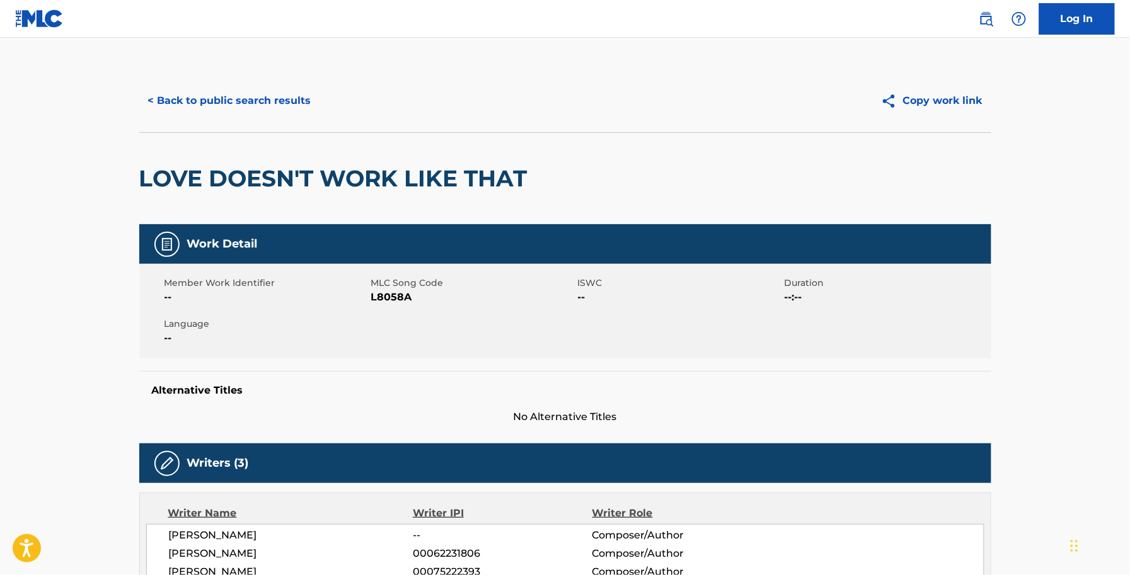
click at [401, 301] on span "L8058A" at bounding box center [473, 297] width 204 height 15
click at [400, 300] on span "L8058A" at bounding box center [473, 297] width 204 height 15
click at [234, 104] on button "< Back to public search results" at bounding box center [229, 101] width 181 height 32
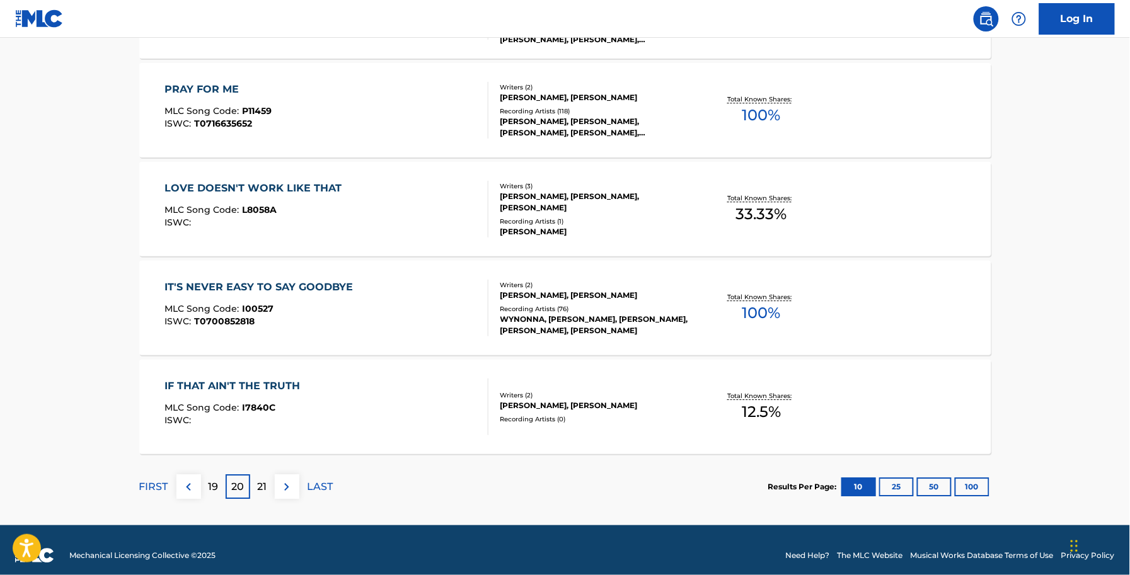
scroll to position [967, 0]
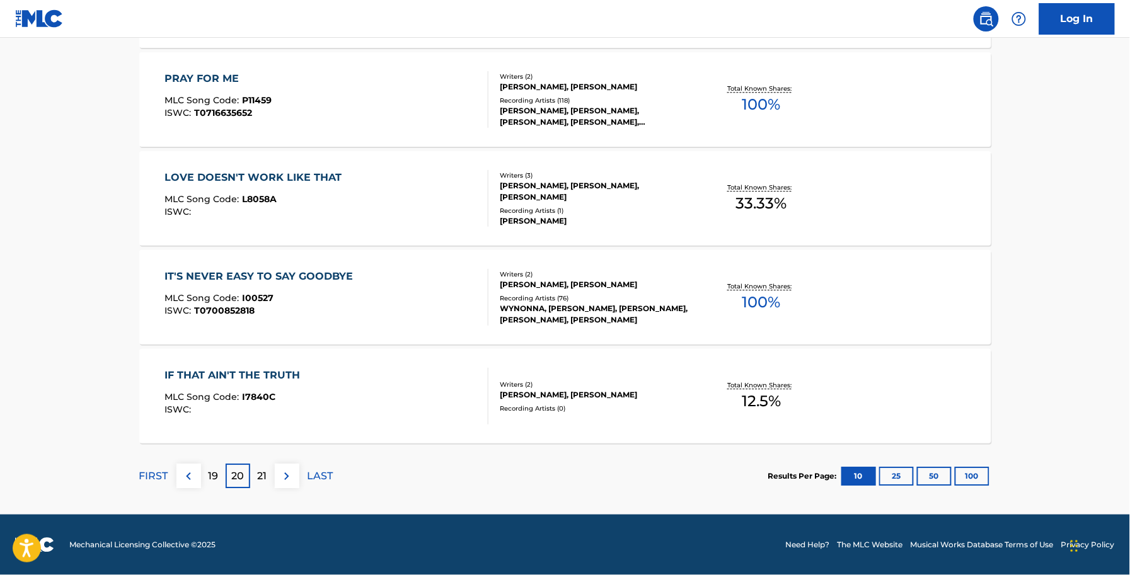
click at [358, 287] on div "IT'S NEVER EASY TO SAY GOODBYE MLC Song Code : I00527 ISWC : T0700852818" at bounding box center [326, 297] width 324 height 57
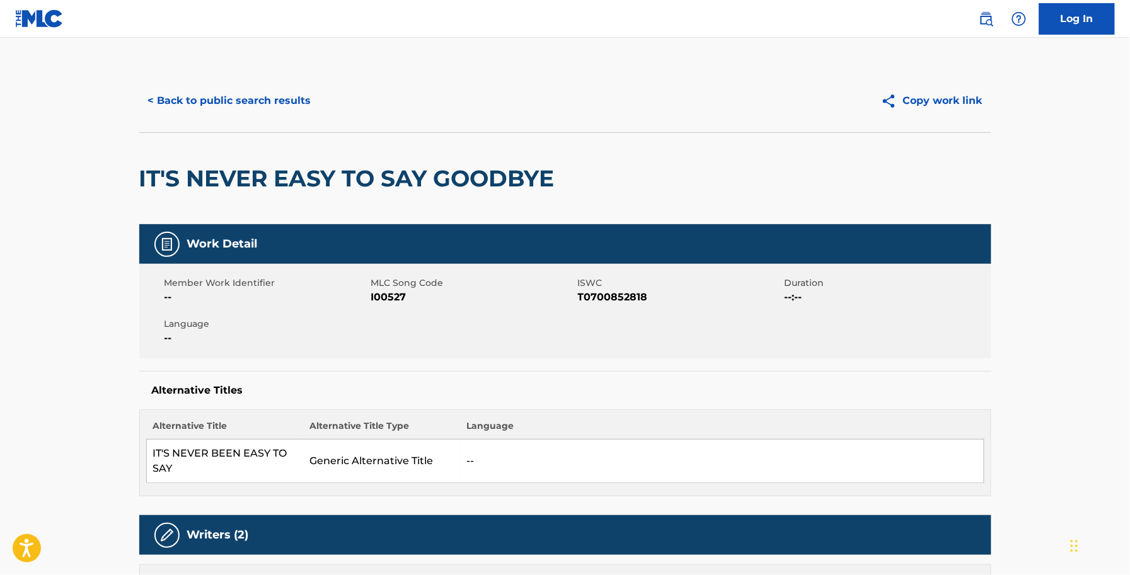
click at [387, 301] on span "I00527" at bounding box center [473, 297] width 204 height 15
click at [233, 70] on div "< Back to public search results Copy work link" at bounding box center [565, 100] width 852 height 63
click at [248, 98] on button "< Back to public search results" at bounding box center [229, 101] width 181 height 32
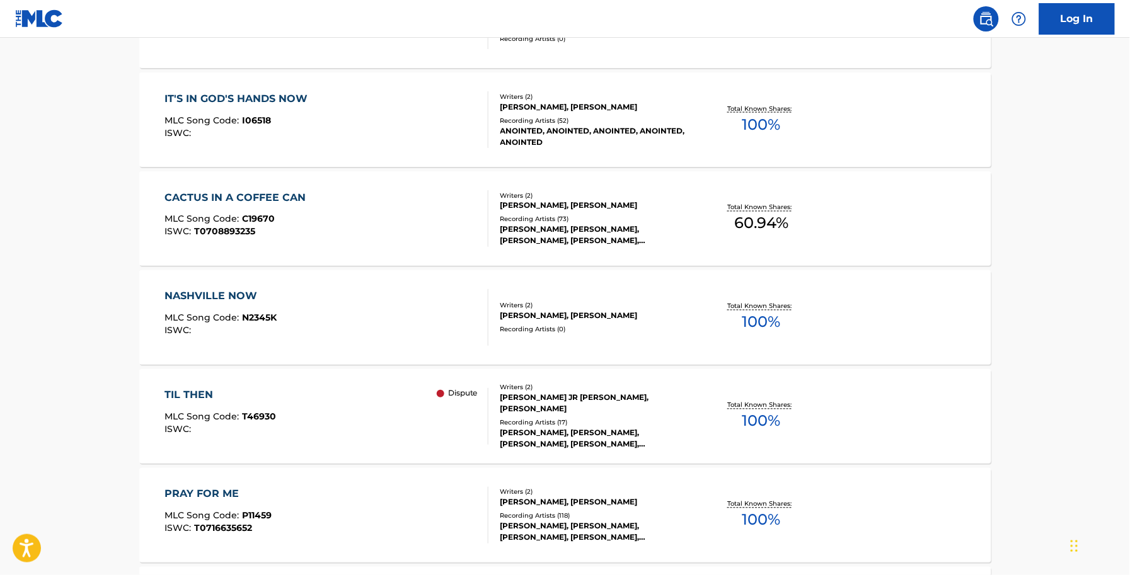
scroll to position [967, 0]
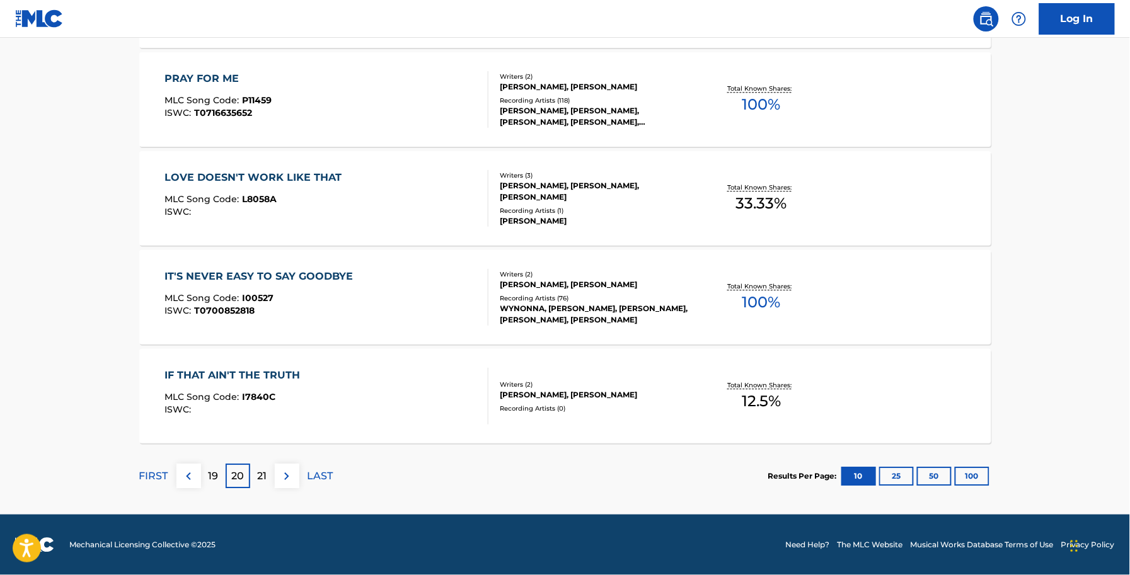
click at [363, 384] on div "IF THAT AIN'T THE TRUTH MLC Song Code : I7840C ISWC :" at bounding box center [326, 396] width 324 height 57
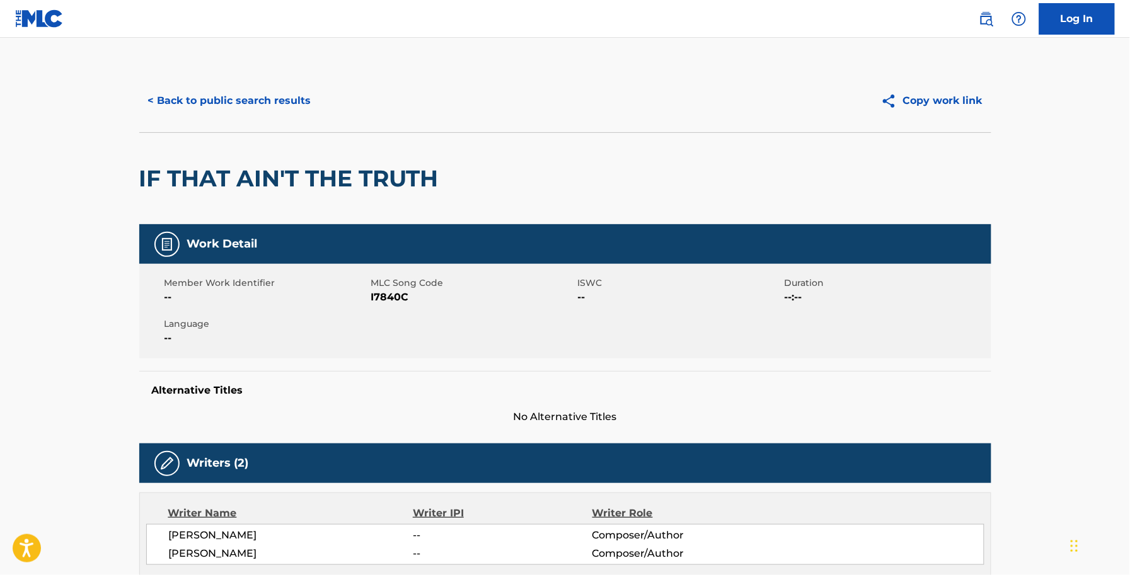
click at [400, 297] on span "I7840C" at bounding box center [473, 297] width 204 height 15
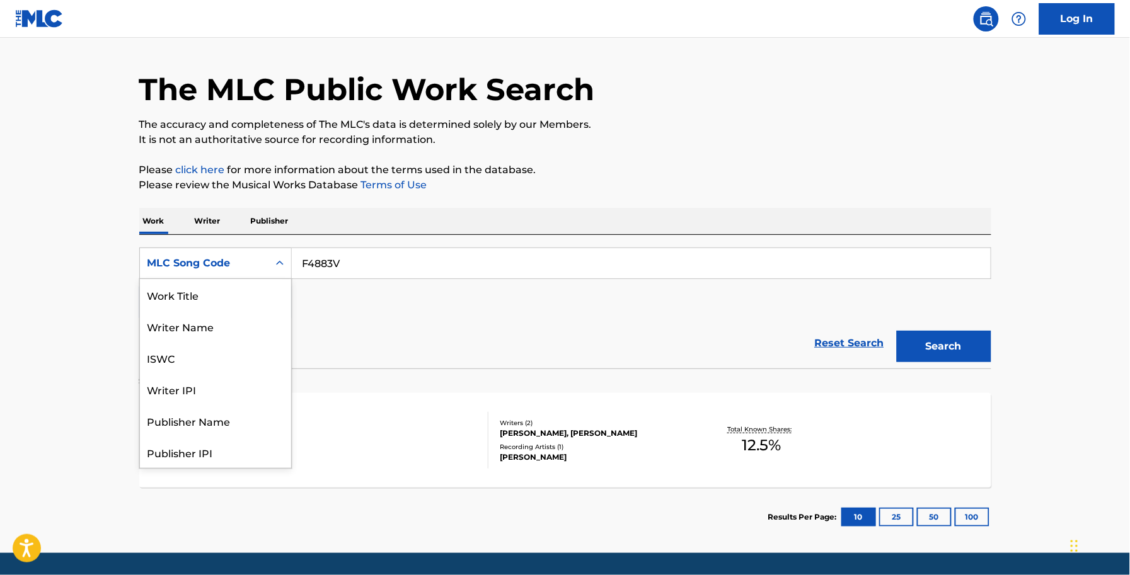
click at [193, 256] on div "MLC Song Code" at bounding box center [203, 263] width 113 height 15
click at [231, 297] on div "ISWC" at bounding box center [215, 295] width 151 height 32
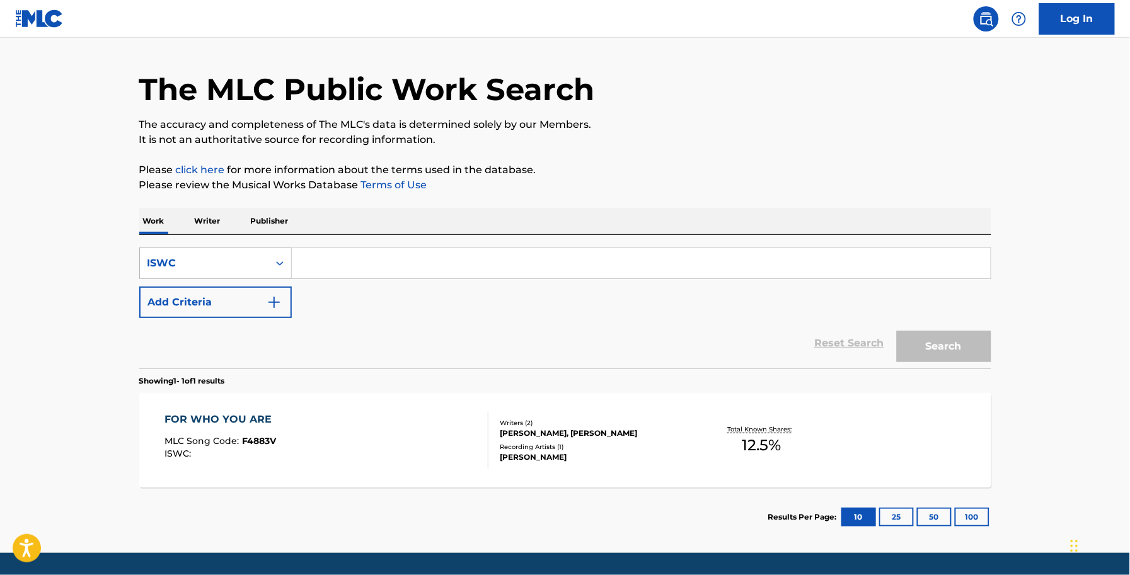
drag, startPoint x: 232, startPoint y: 255, endPoint x: 238, endPoint y: 272, distance: 18.1
click at [240, 262] on div "ISWC" at bounding box center [204, 263] width 129 height 24
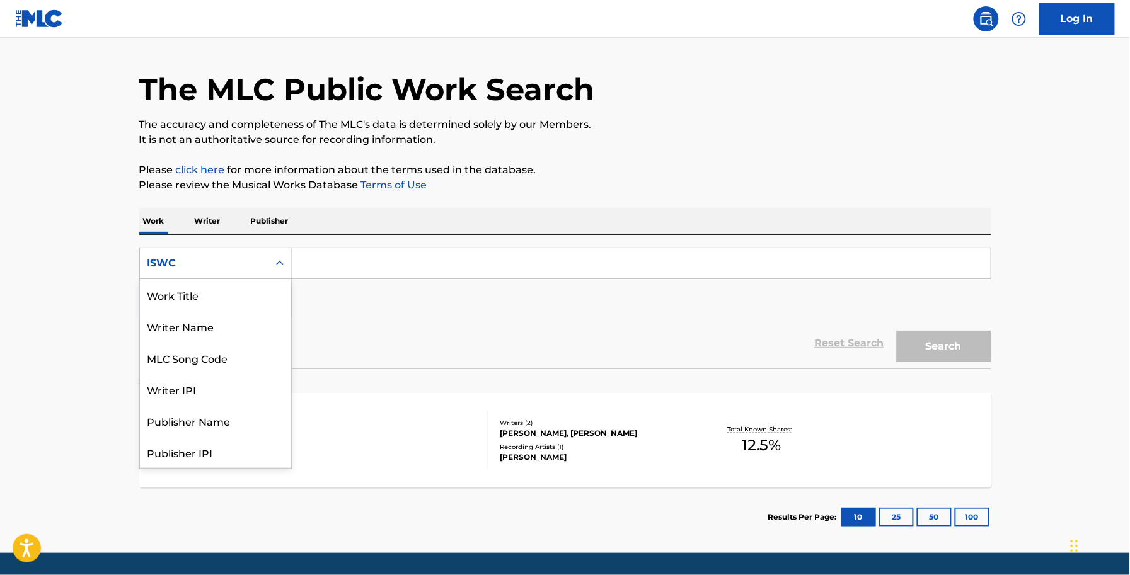
scroll to position [0, 0]
click at [241, 297] on div "Work Title" at bounding box center [215, 295] width 151 height 32
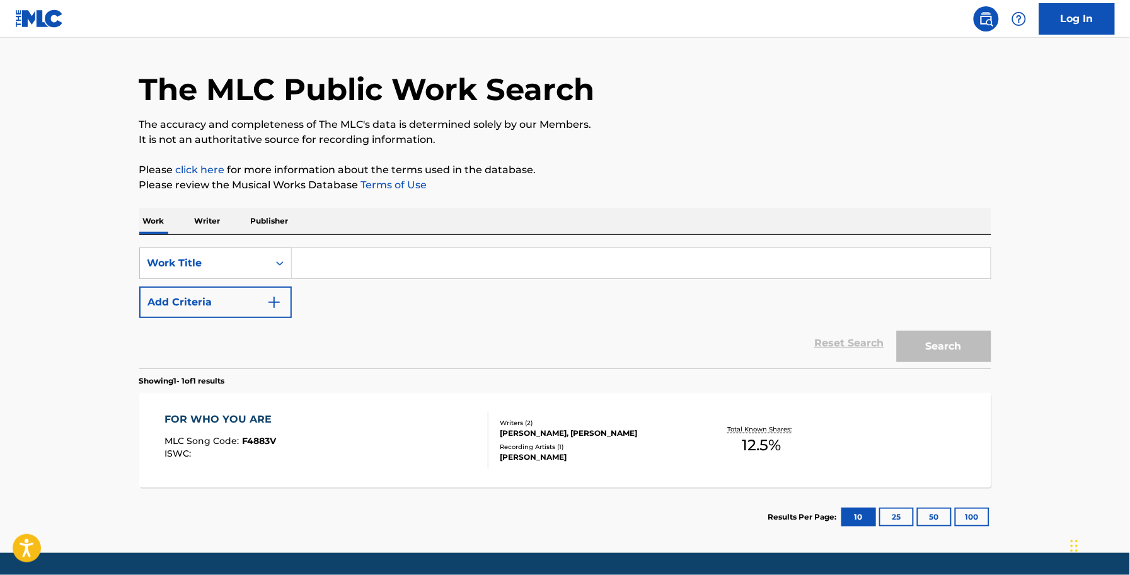
click at [317, 280] on div "SearchWithCriteria82c73961-694d-4dcb-b56e-1c1671aeebaf Work Title Add Criteria" at bounding box center [565, 283] width 852 height 71
click at [334, 249] on input "Search Form" at bounding box center [641, 263] width 699 height 30
drag, startPoint x: 982, startPoint y: 241, endPoint x: 1003, endPoint y: 236, distance: 22.0
click at [1003, 236] on div "The MLC Public Work Search The accuracy and completeness of The MLC's data is d…" at bounding box center [565, 292] width 882 height 510
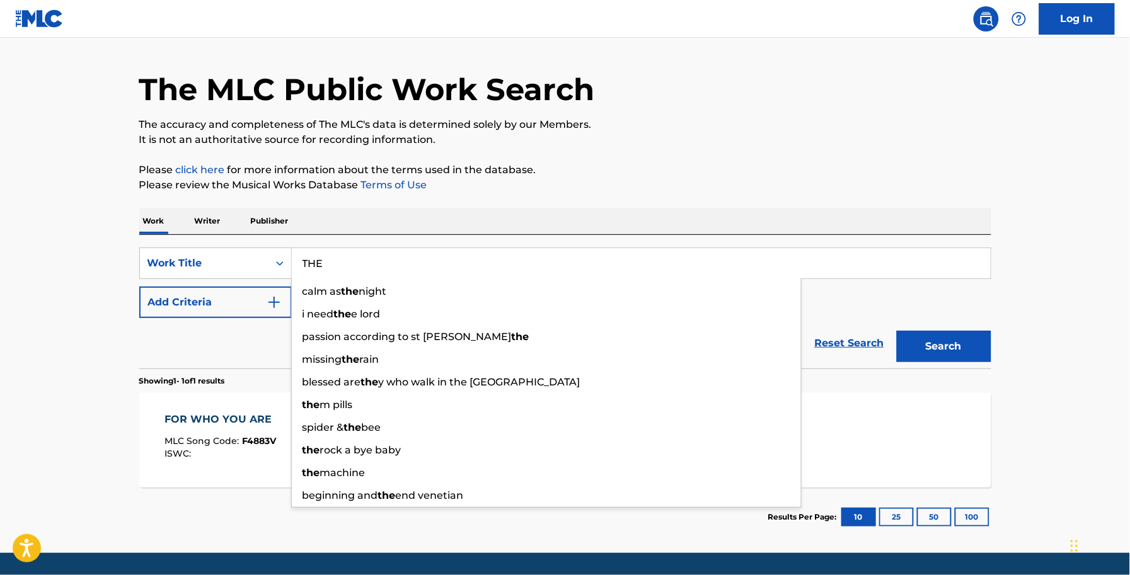
click at [587, 254] on input "THE" at bounding box center [641, 263] width 699 height 30
drag, startPoint x: 439, startPoint y: 262, endPoint x: 364, endPoint y: 282, distance: 78.1
click at [197, 273] on div "SearchWithCriteria82c73961-694d-4dcb-b56e-1c1671aeebaf Work Title THE calm as t…" at bounding box center [565, 264] width 852 height 32
paste input "here'll Always Be a Honky Tonk Somewhere"
type input "There'll Always Be a Honky Tonk Somewhere"
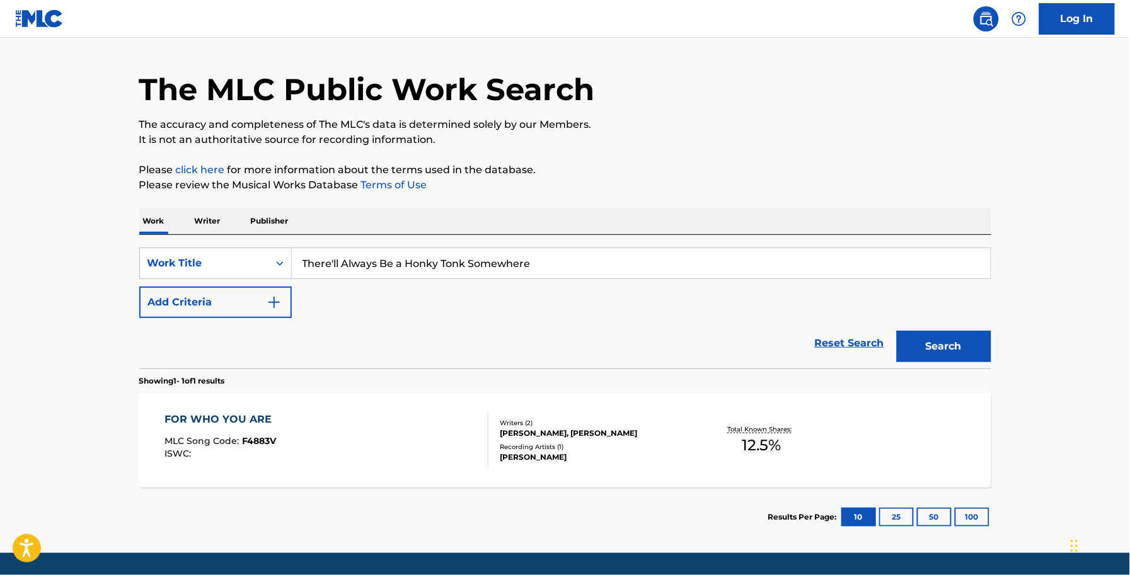
click at [915, 331] on button "Search" at bounding box center [944, 347] width 95 height 32
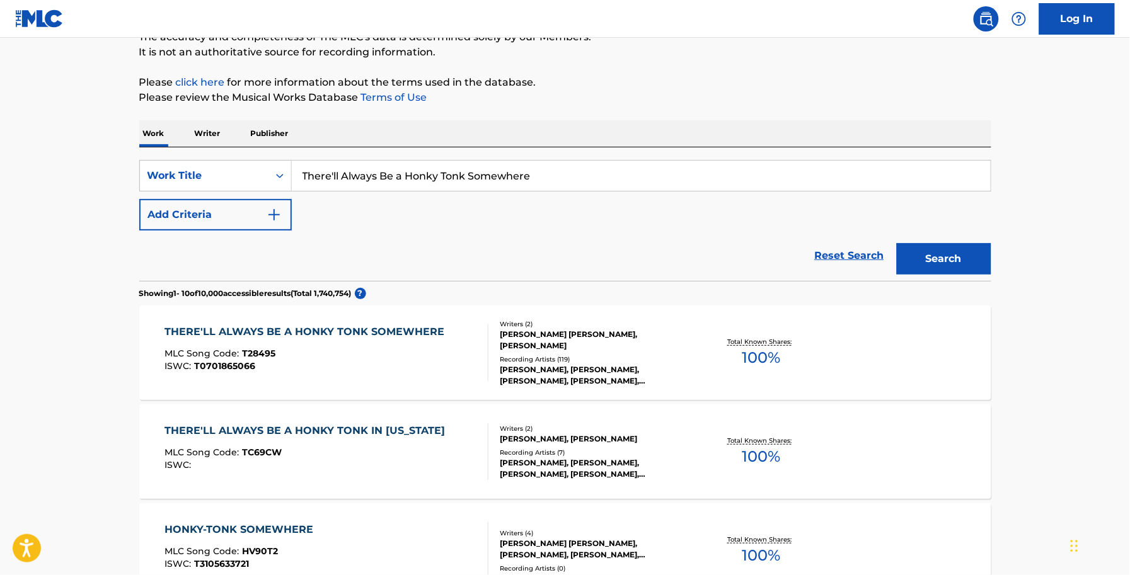
scroll to position [158, 0]
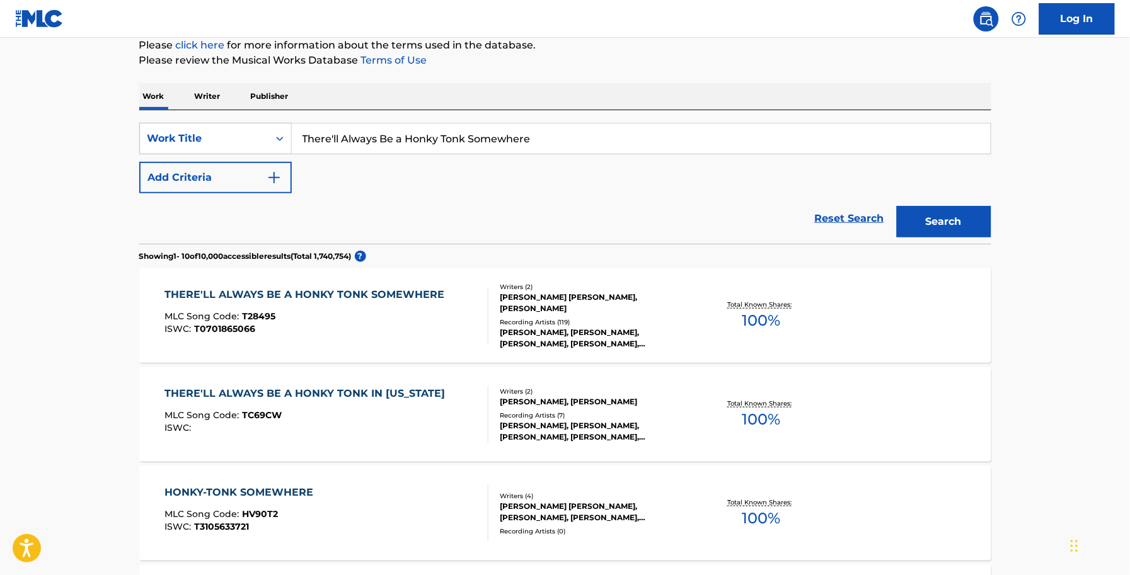
click at [391, 332] on div "ISWC : T0701865066" at bounding box center [307, 328] width 286 height 9
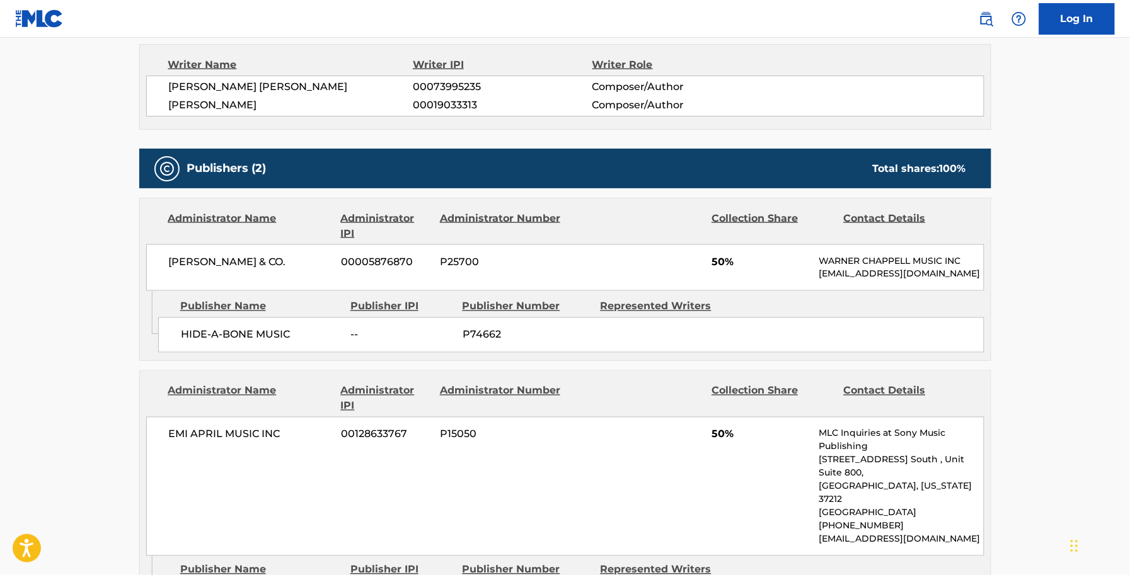
scroll to position [551, 0]
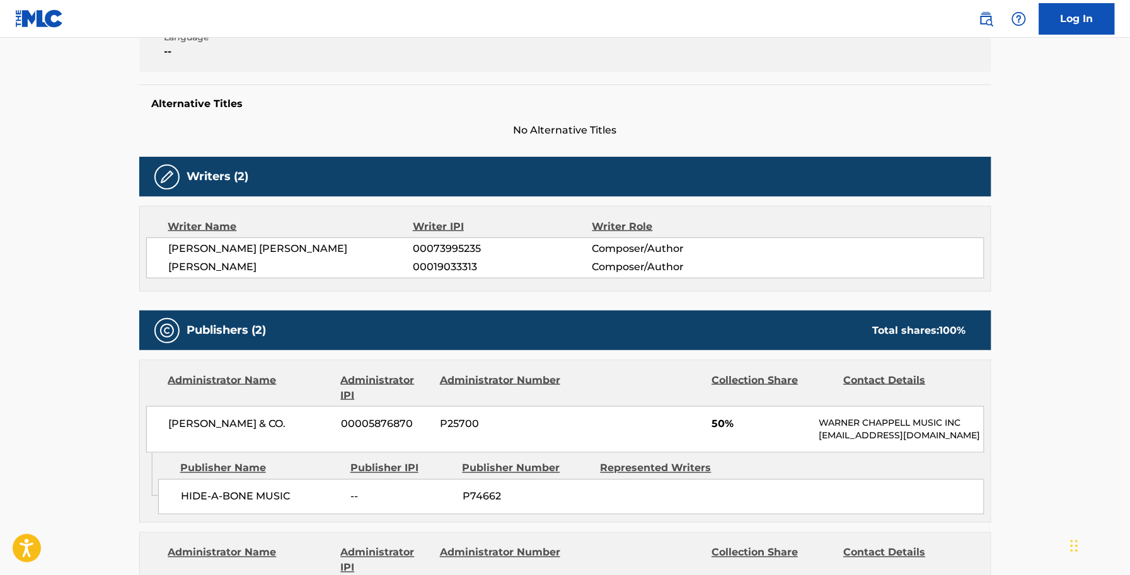
click at [975, 379] on div "Publishers (2) Total shares: 100 % Administrator Name Administrator IPI Adminis…" at bounding box center [565, 563] width 852 height 505
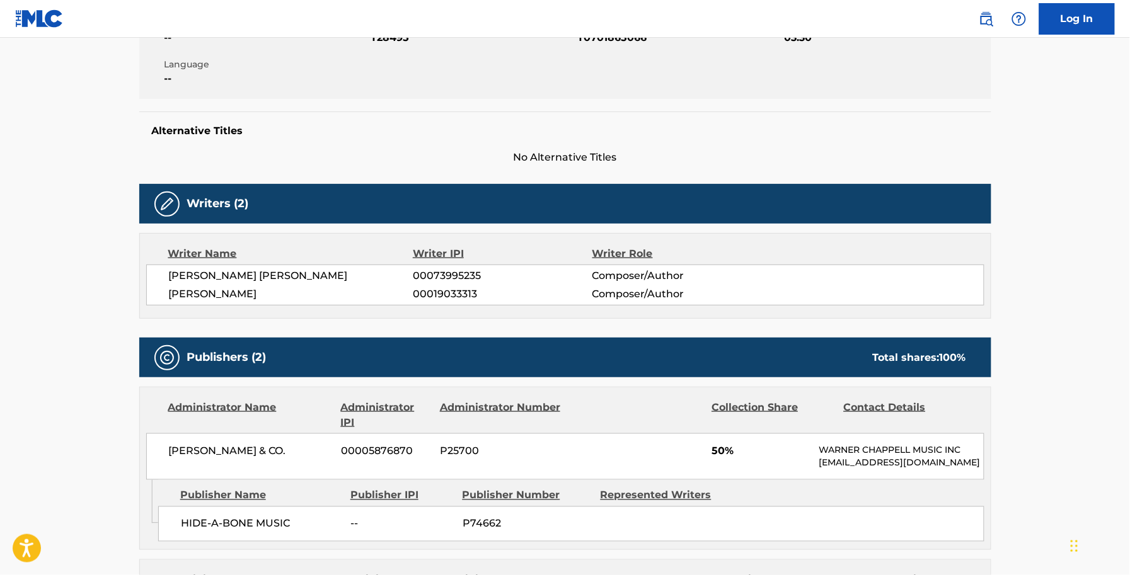
scroll to position [315, 0]
